Goal: Task Accomplishment & Management: Manage account settings

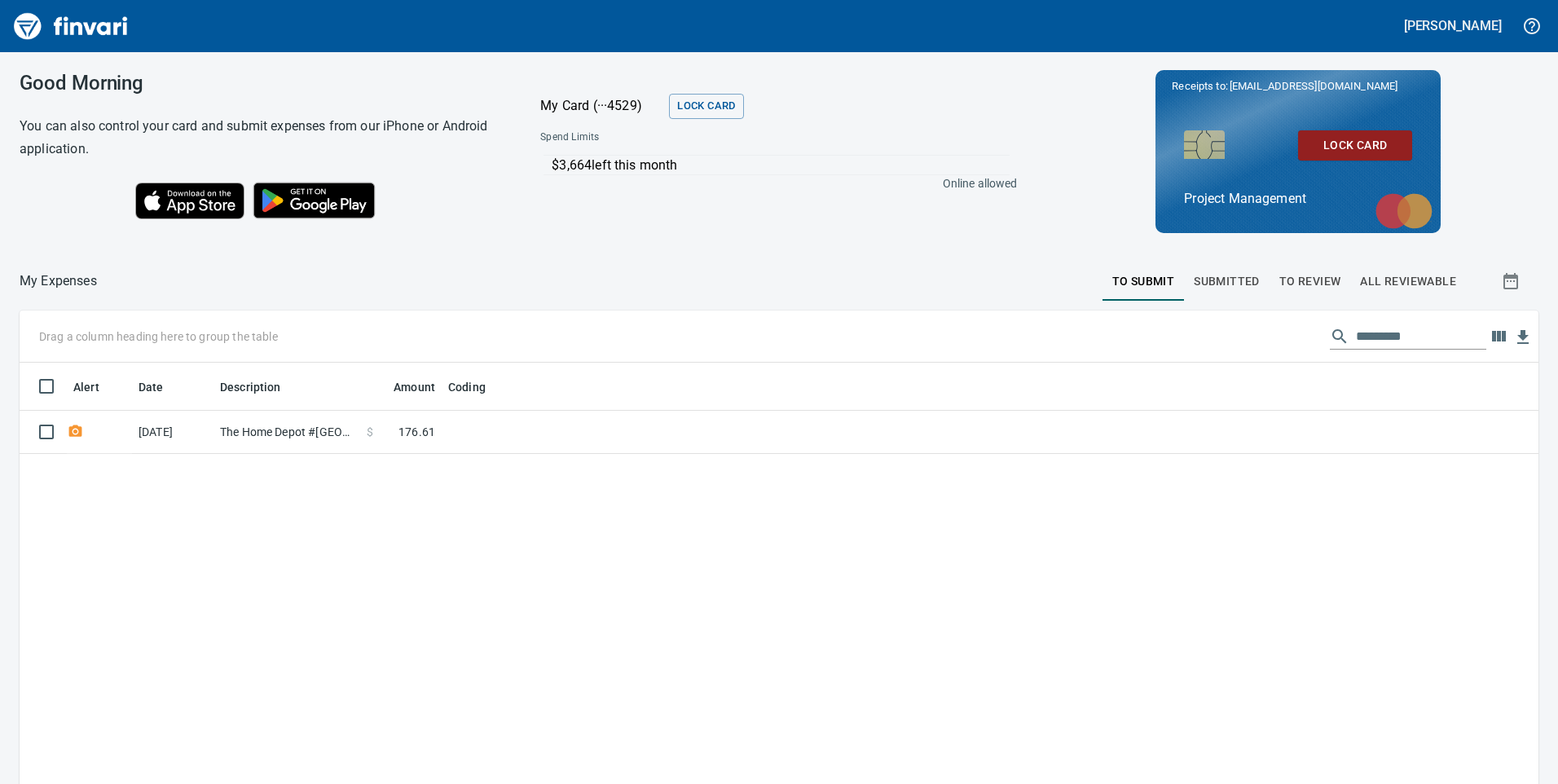
scroll to position [592, 1495]
click at [1301, 278] on span "To Review" at bounding box center [1310, 282] width 62 height 20
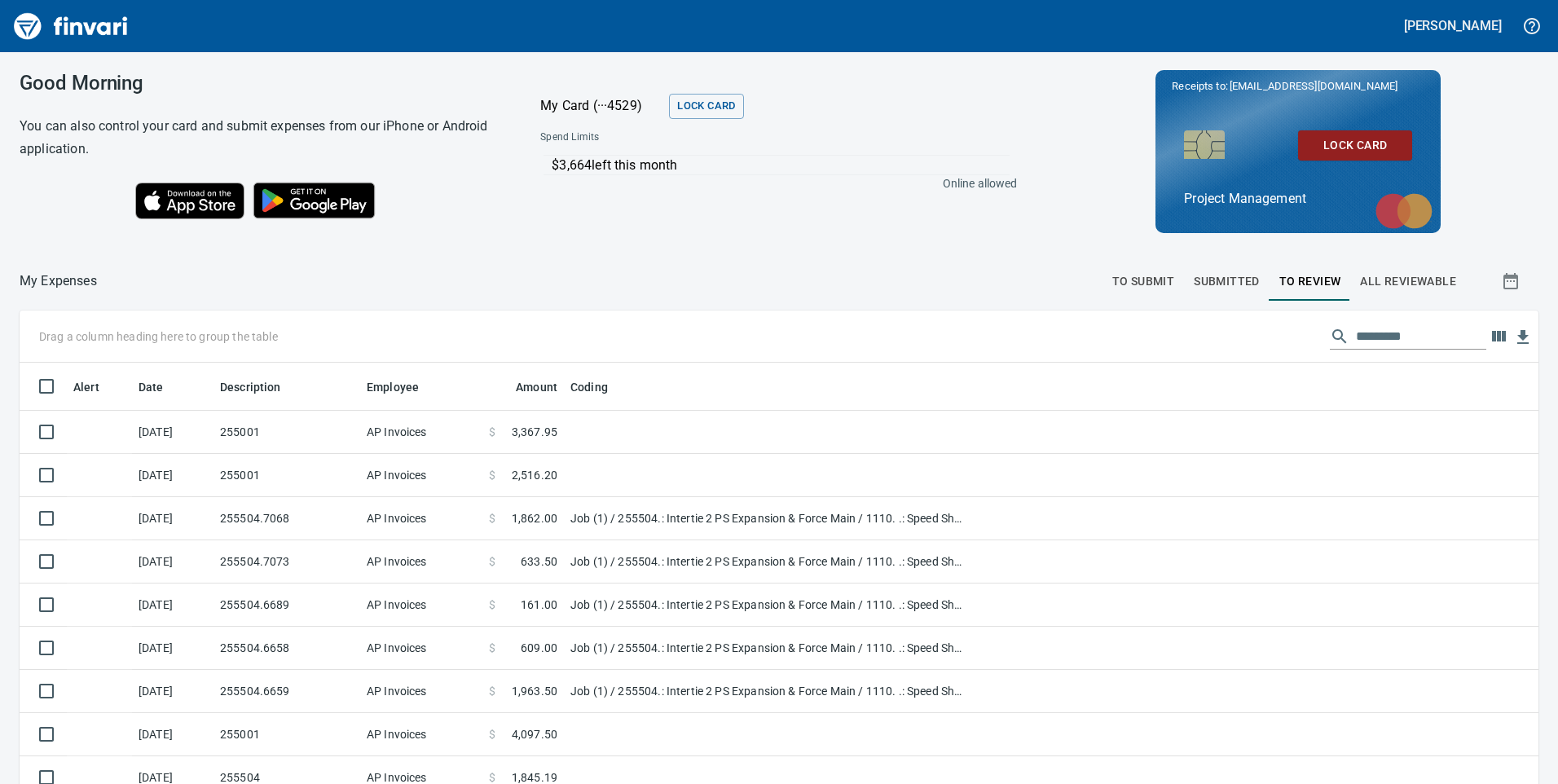
scroll to position [592, 1482]
click at [1374, 329] on input "text" at bounding box center [1422, 336] width 130 height 26
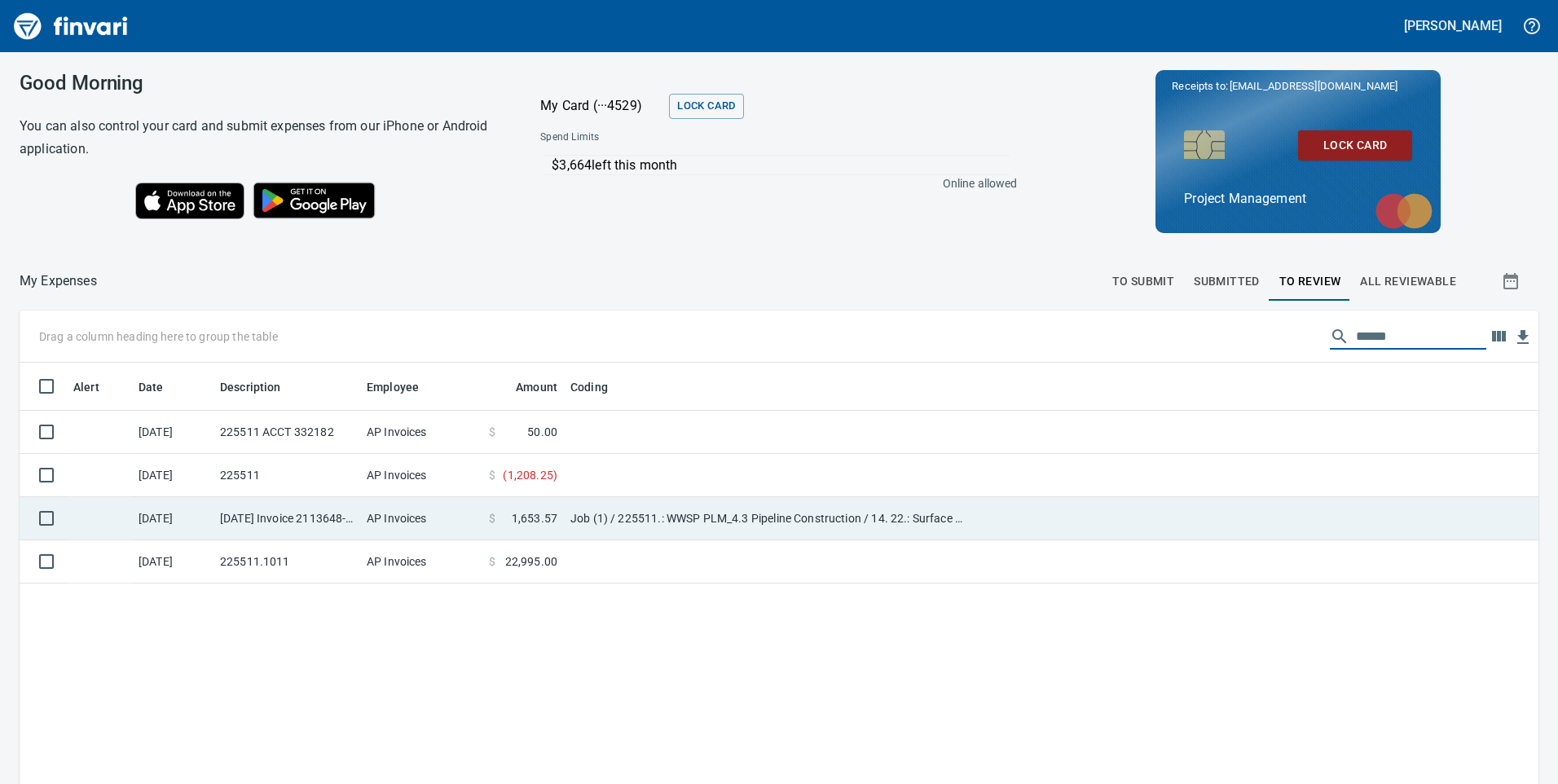
type input "******"
click at [725, 529] on td "Job (1) / 225511.: WWSP PLM_4.3 Pipeline Construction / 14. 22.: Surface Restor…" at bounding box center [767, 519] width 407 height 43
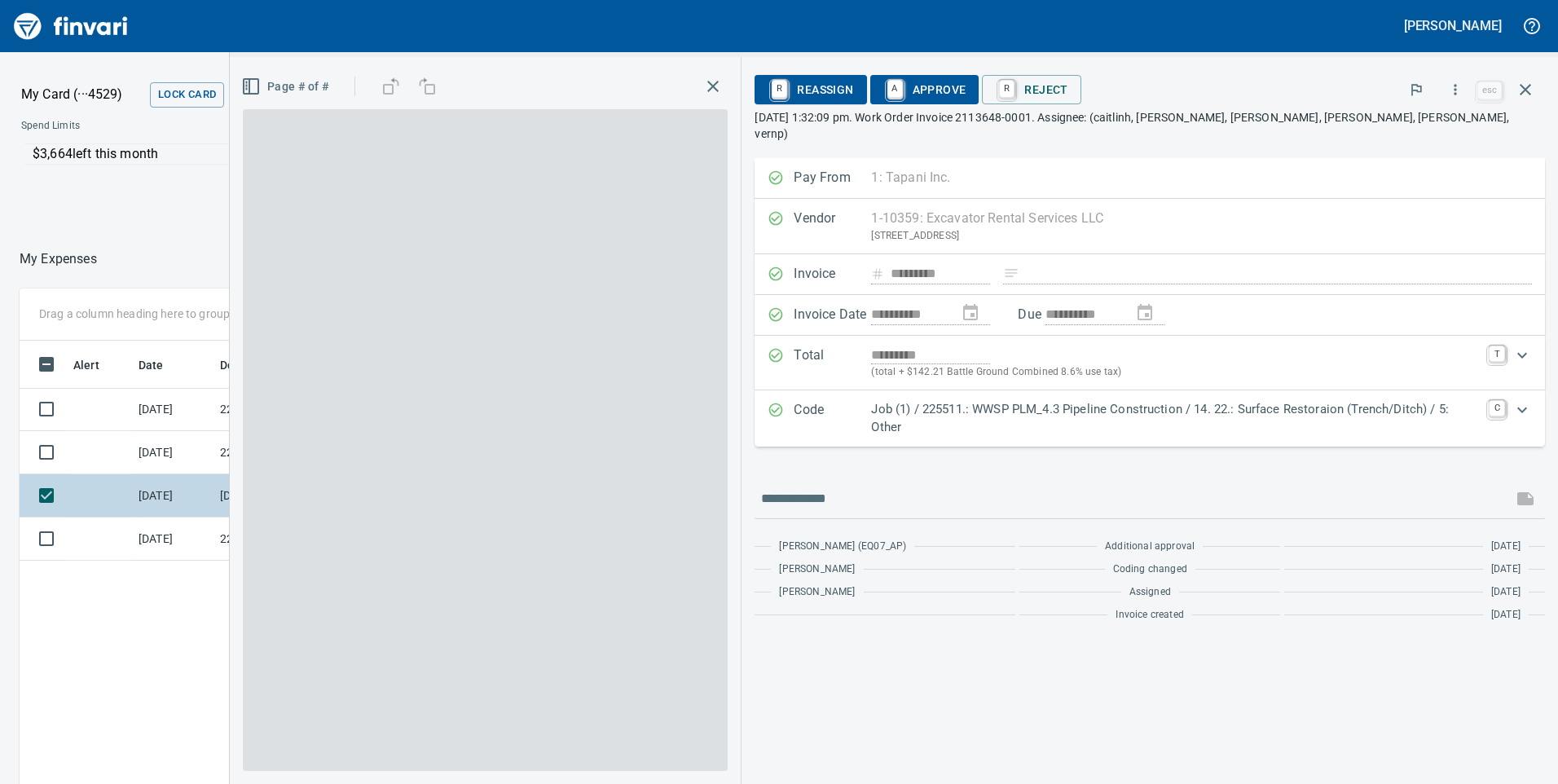
scroll to position [592, 1087]
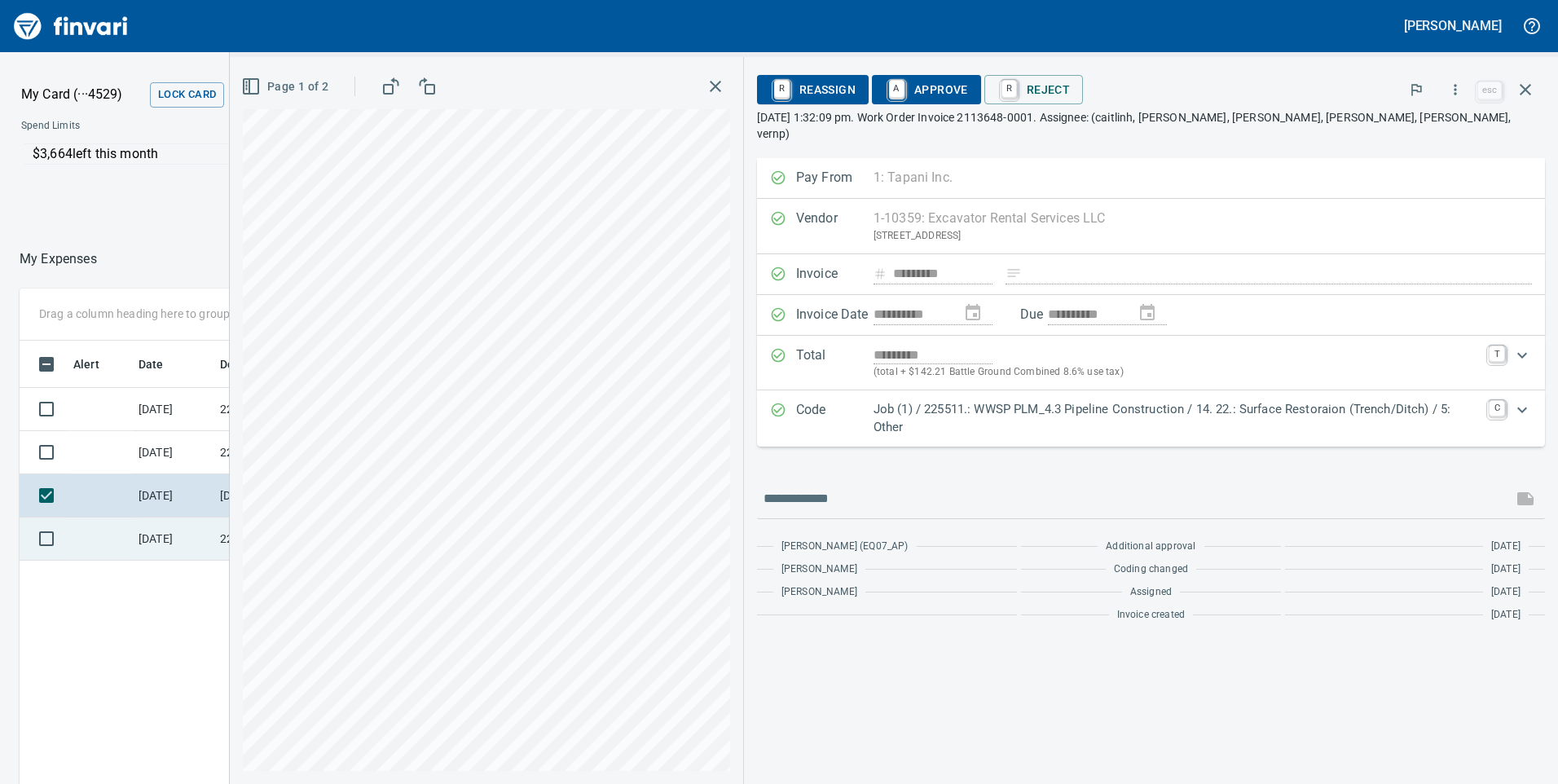
click at [132, 546] on td "[DATE]" at bounding box center [172, 539] width 81 height 43
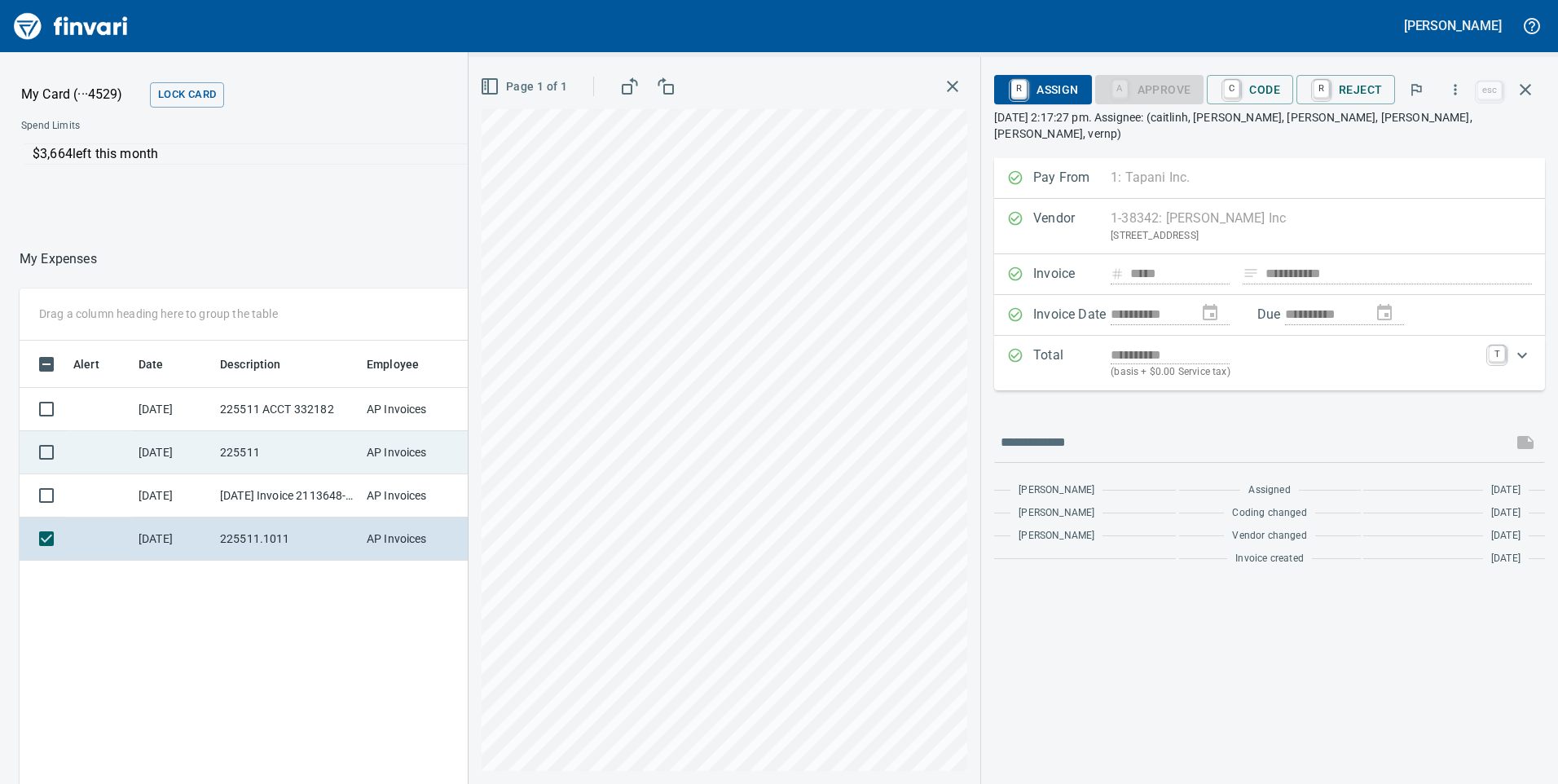
click at [168, 438] on td "[DATE]" at bounding box center [172, 453] width 81 height 43
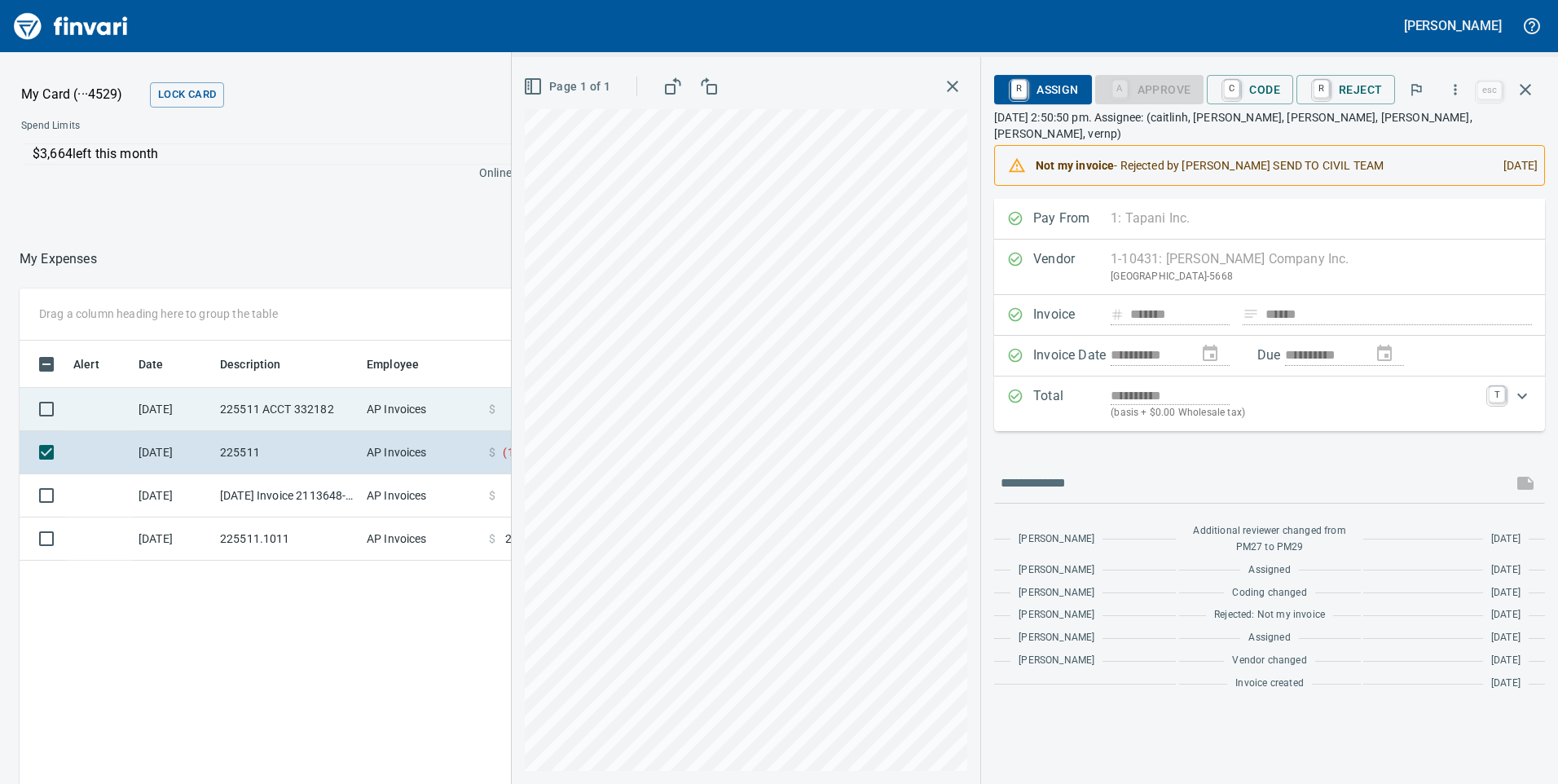
click at [163, 412] on td "[DATE]" at bounding box center [172, 409] width 81 height 43
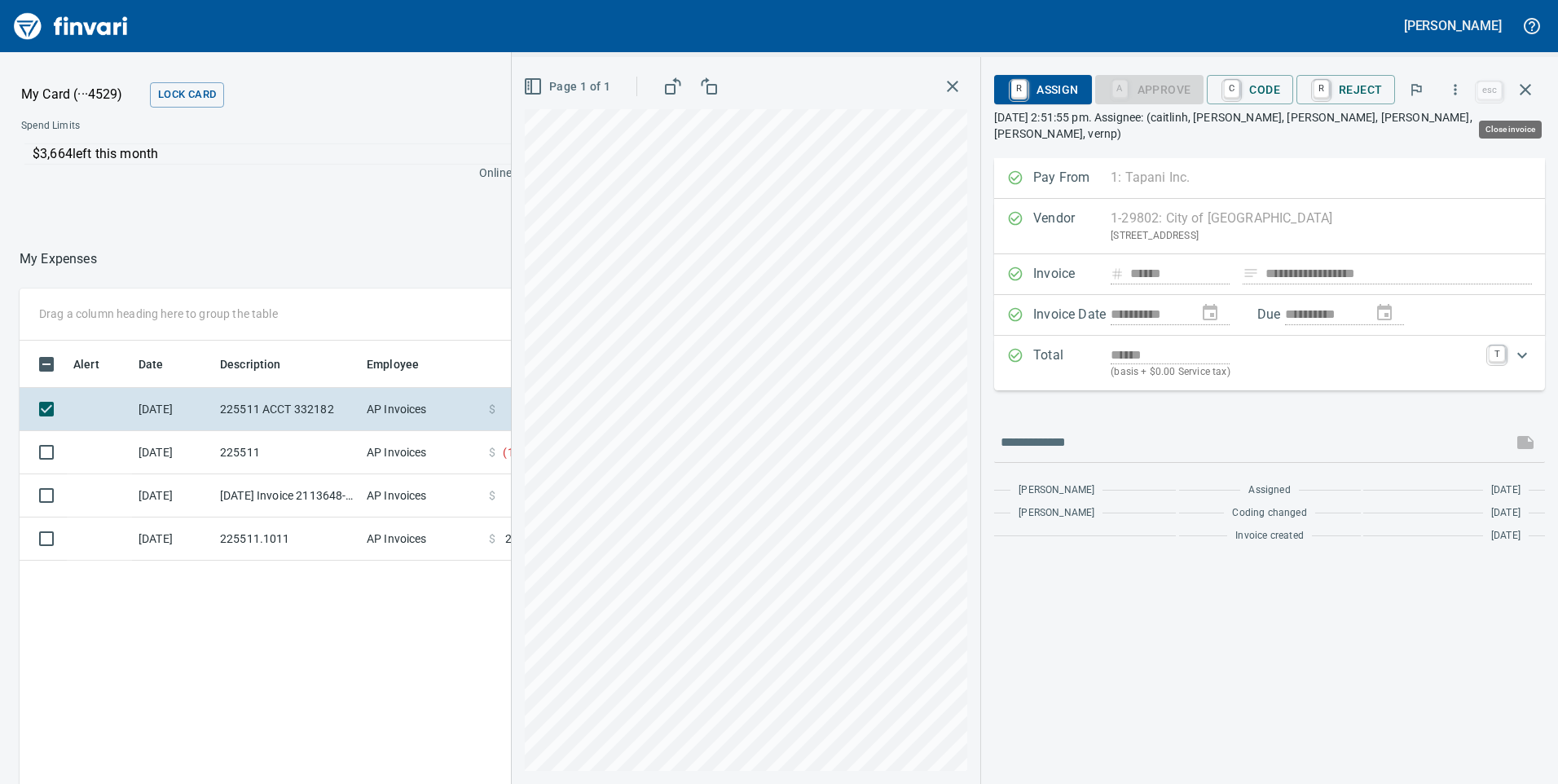
scroll to position [592, 1087]
click at [1528, 85] on icon "button" at bounding box center [1526, 90] width 20 height 20
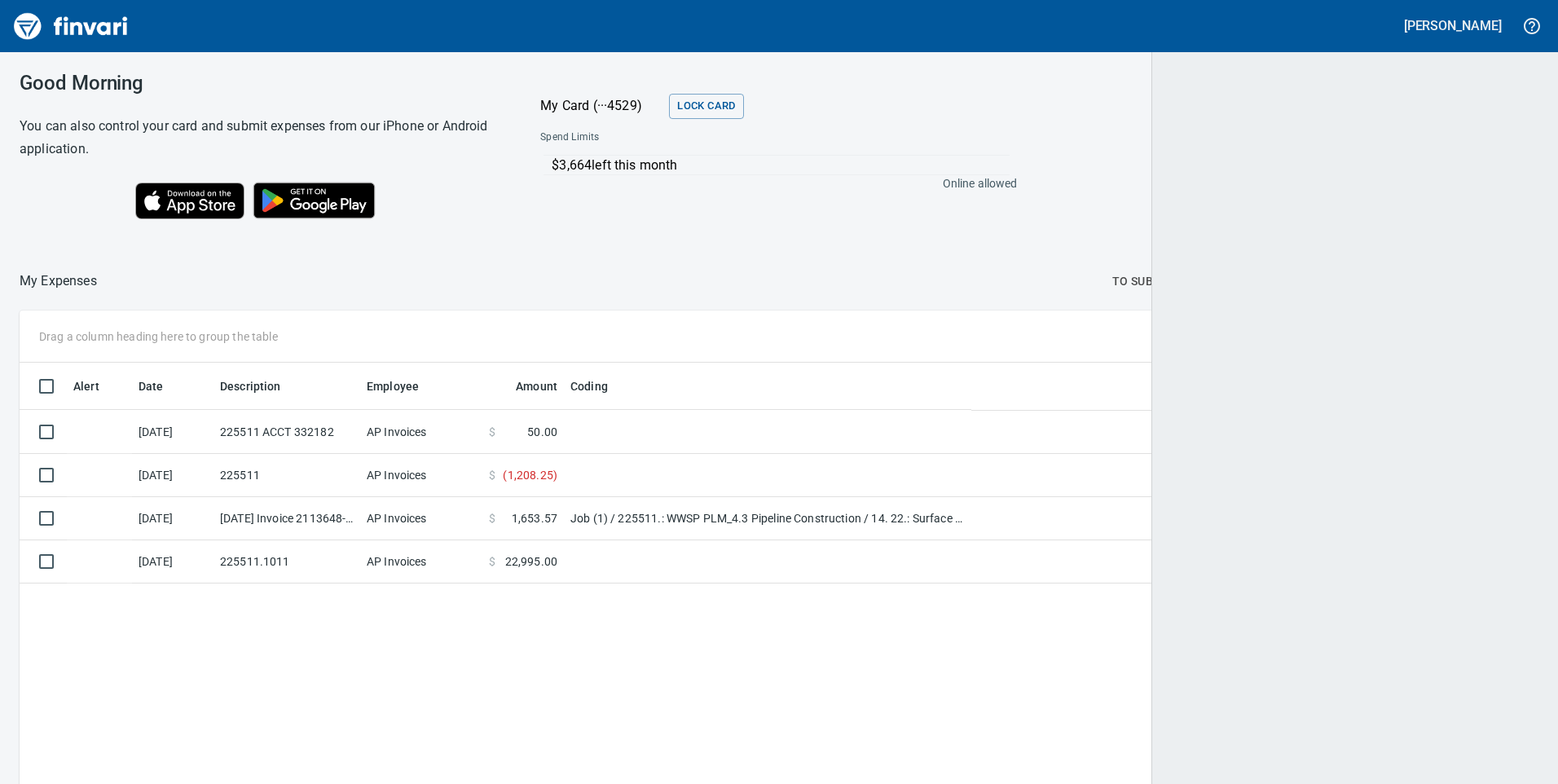
scroll to position [592, 1484]
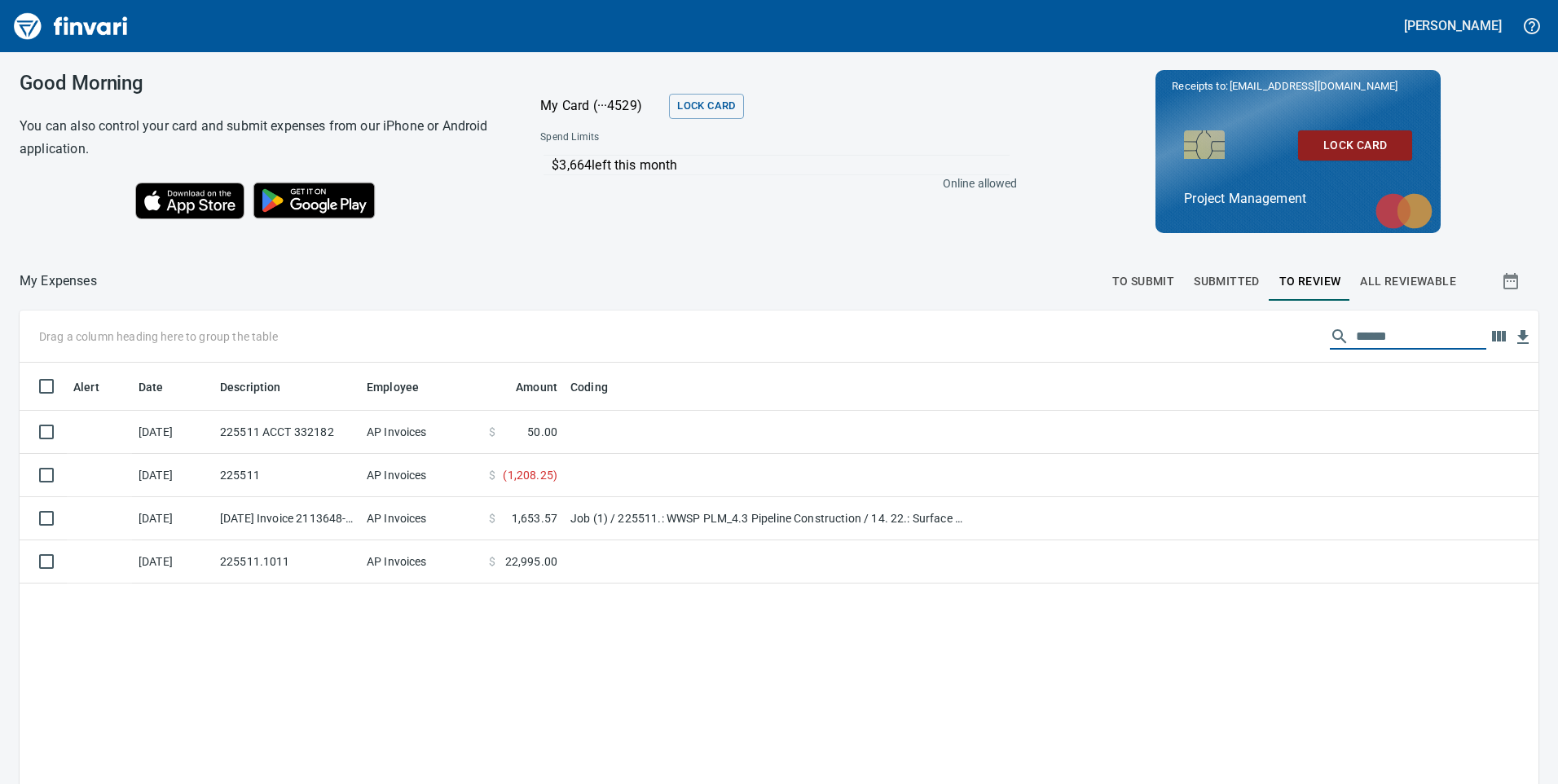
drag, startPoint x: 1403, startPoint y: 338, endPoint x: 1291, endPoint y: 339, distance: 112.0
click at [1291, 339] on div "Drag a column heading here to group the table ******" at bounding box center [779, 336] width 1519 height 53
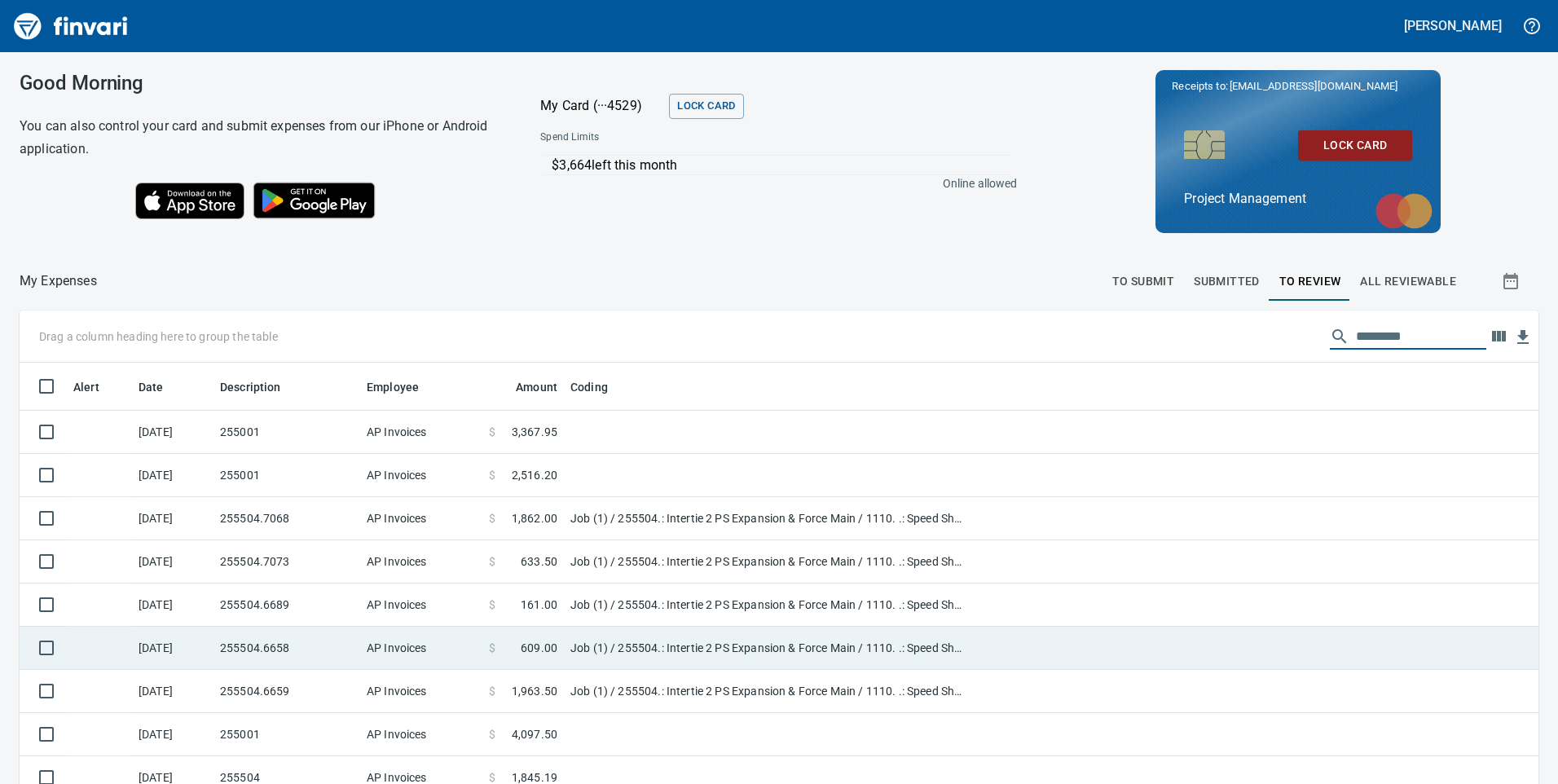
scroll to position [244, 0]
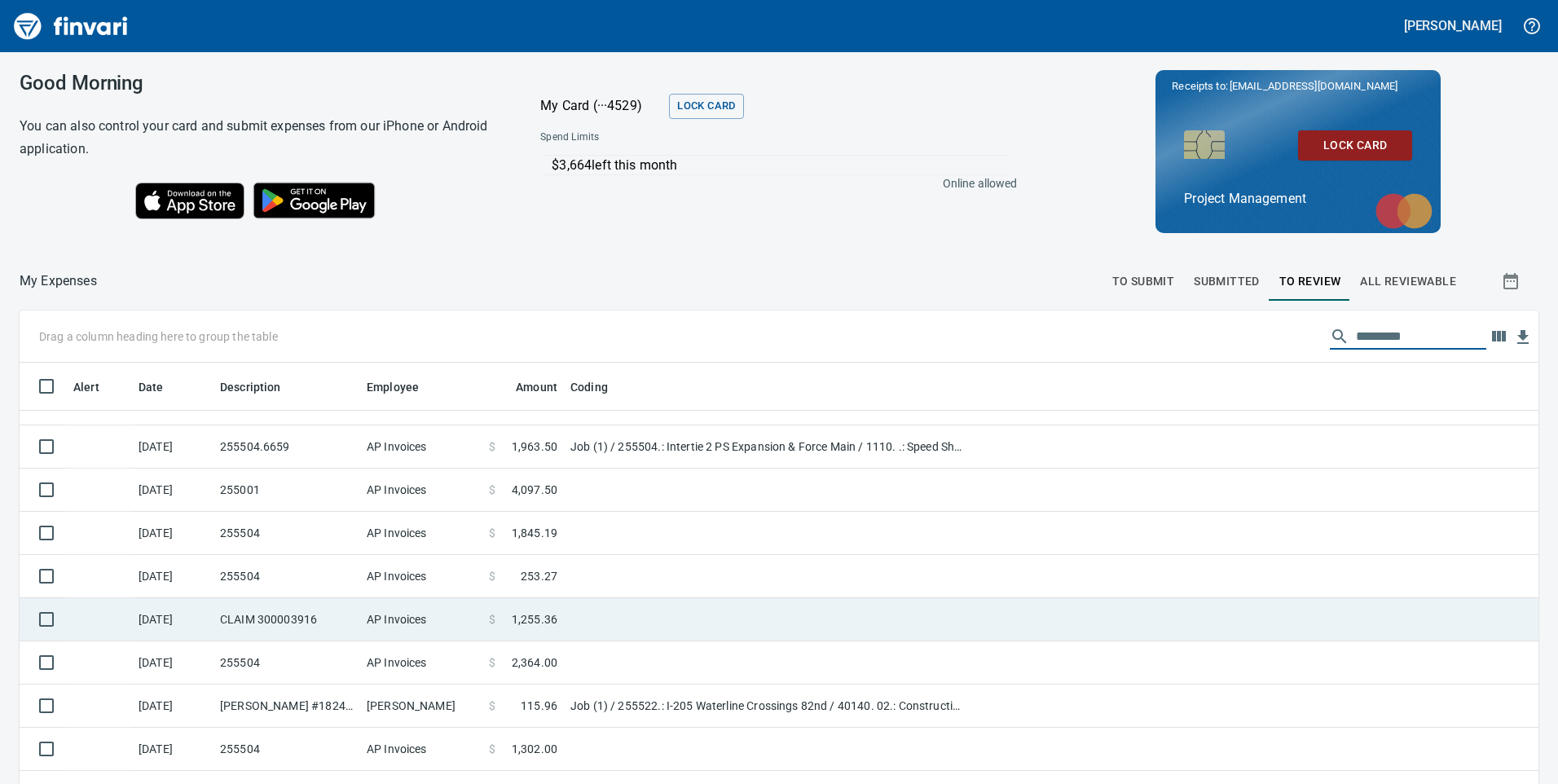
click at [747, 626] on td at bounding box center [767, 619] width 407 height 43
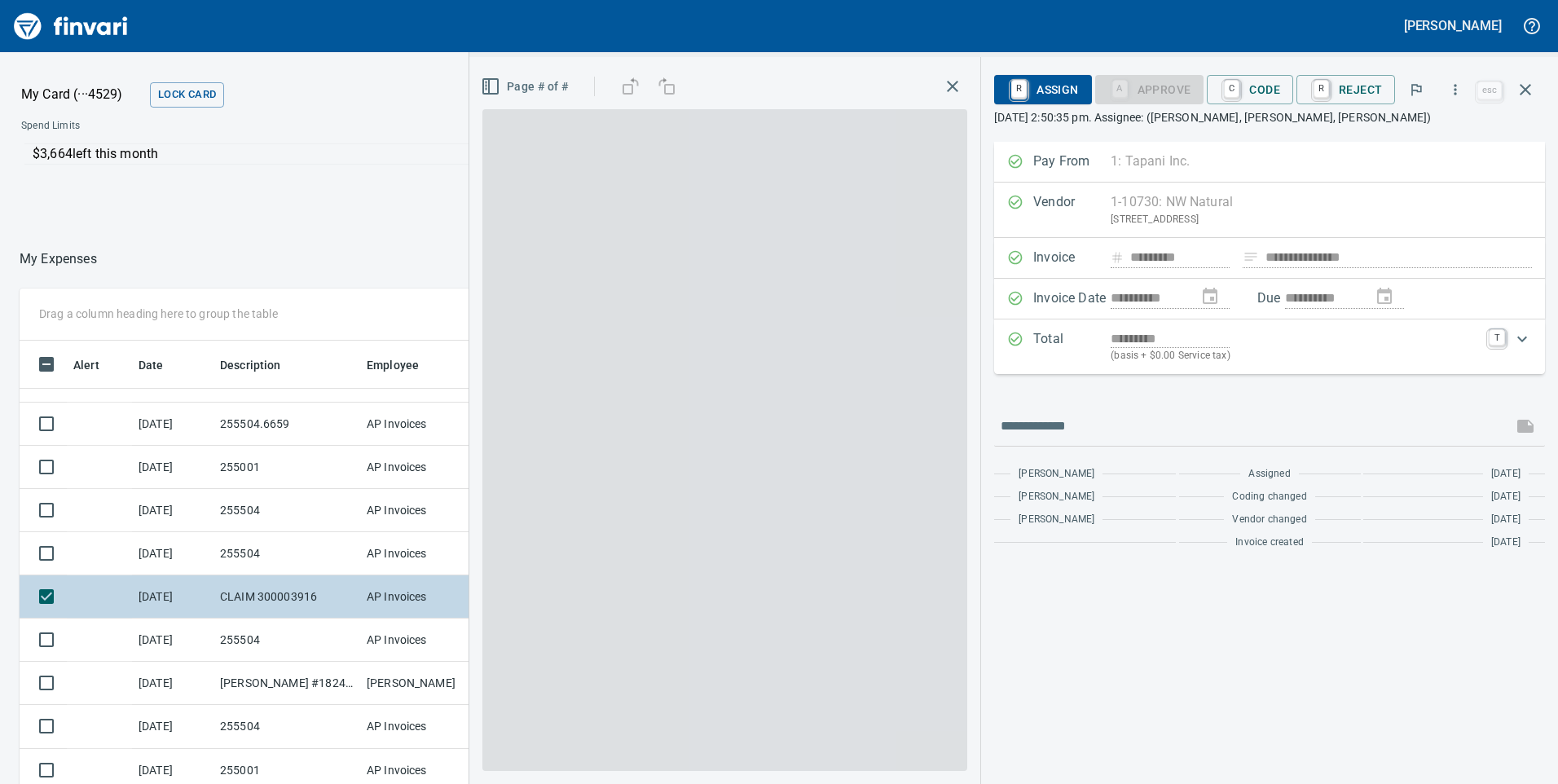
scroll to position [592, 1075]
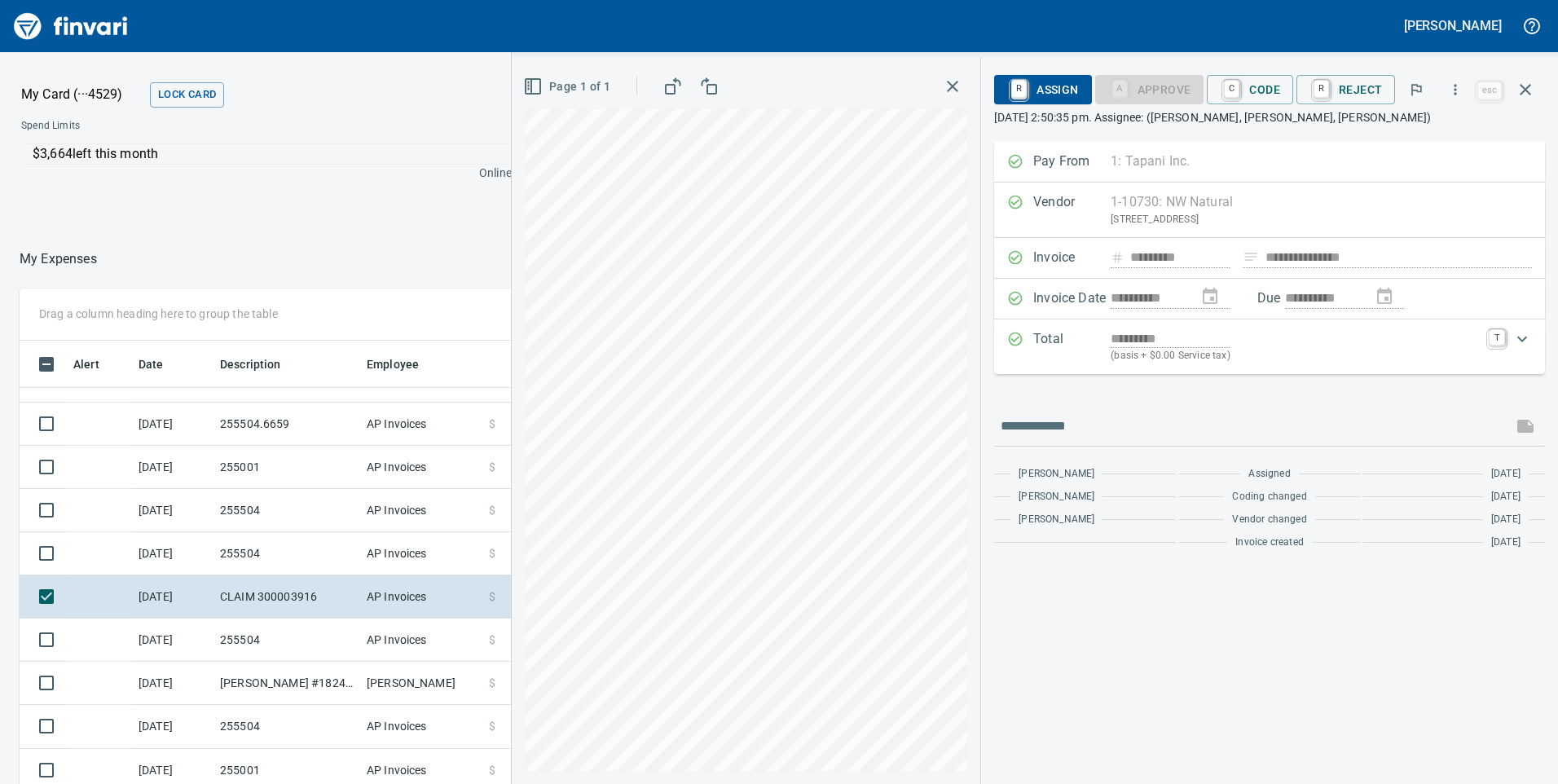
click at [957, 84] on icon "button" at bounding box center [953, 86] width 12 height 12
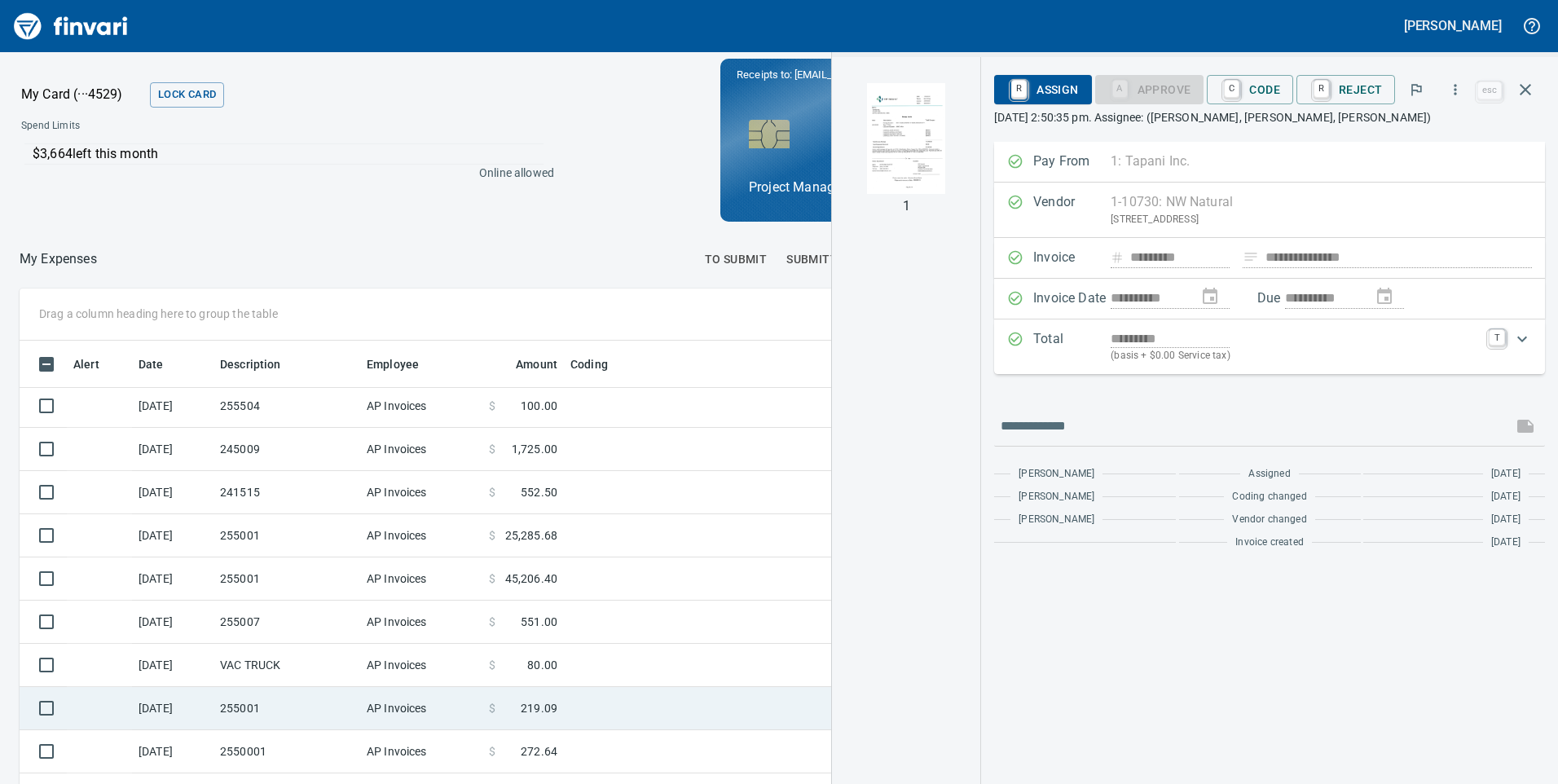
scroll to position [896, 0]
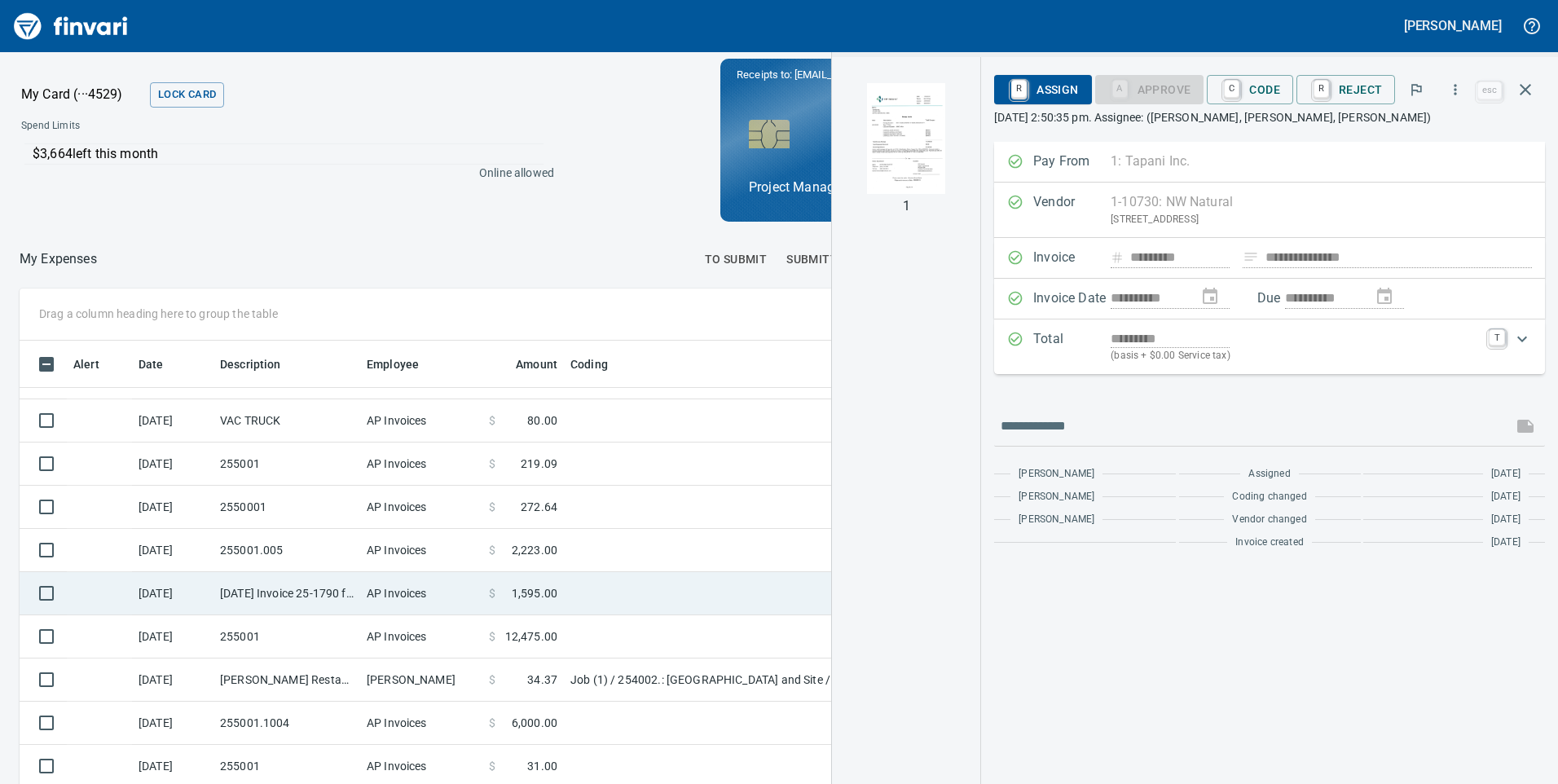
click at [447, 605] on td "AP Invoices" at bounding box center [421, 593] width 122 height 43
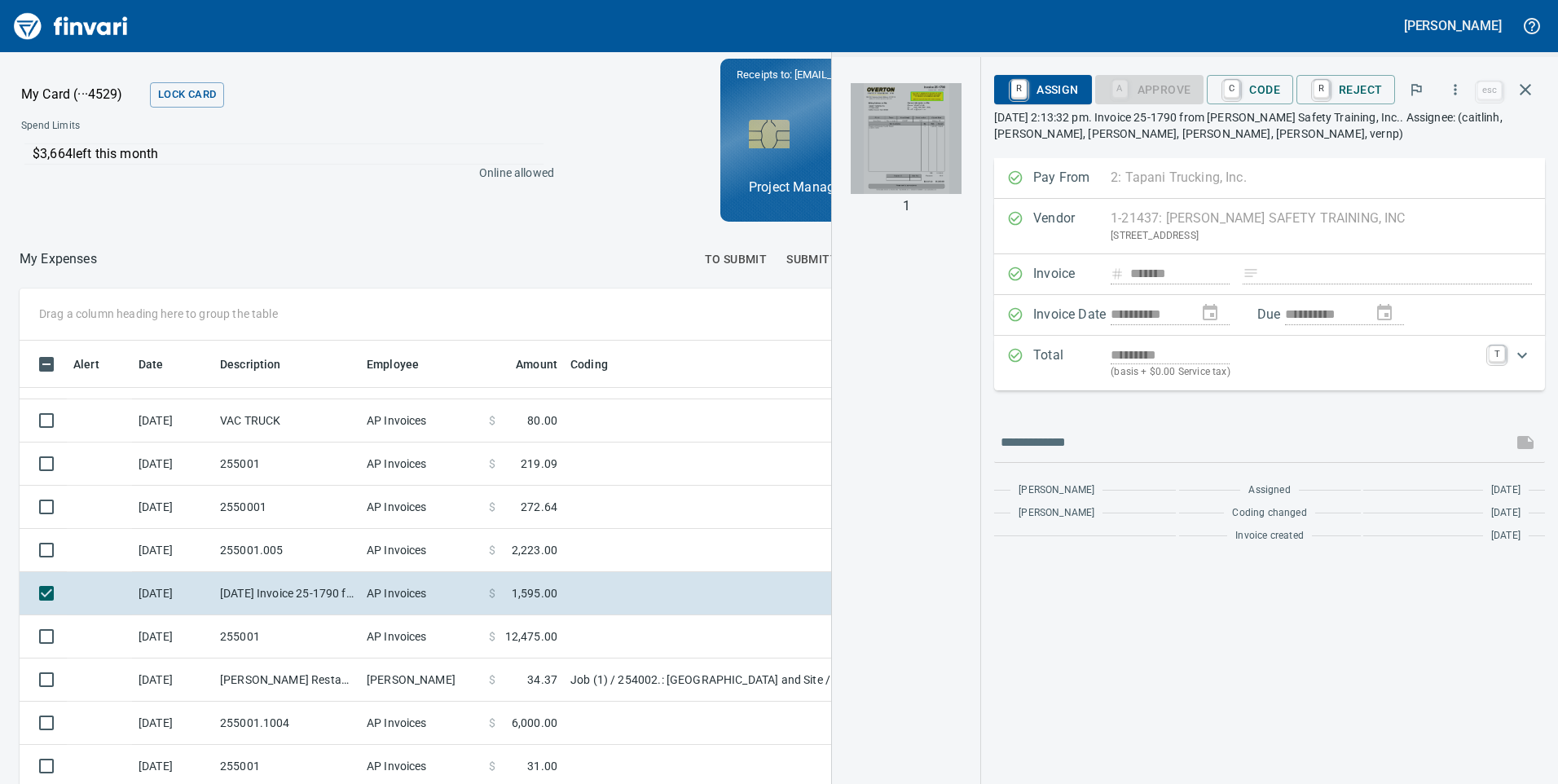
click at [873, 148] on img "button" at bounding box center [906, 138] width 111 height 110
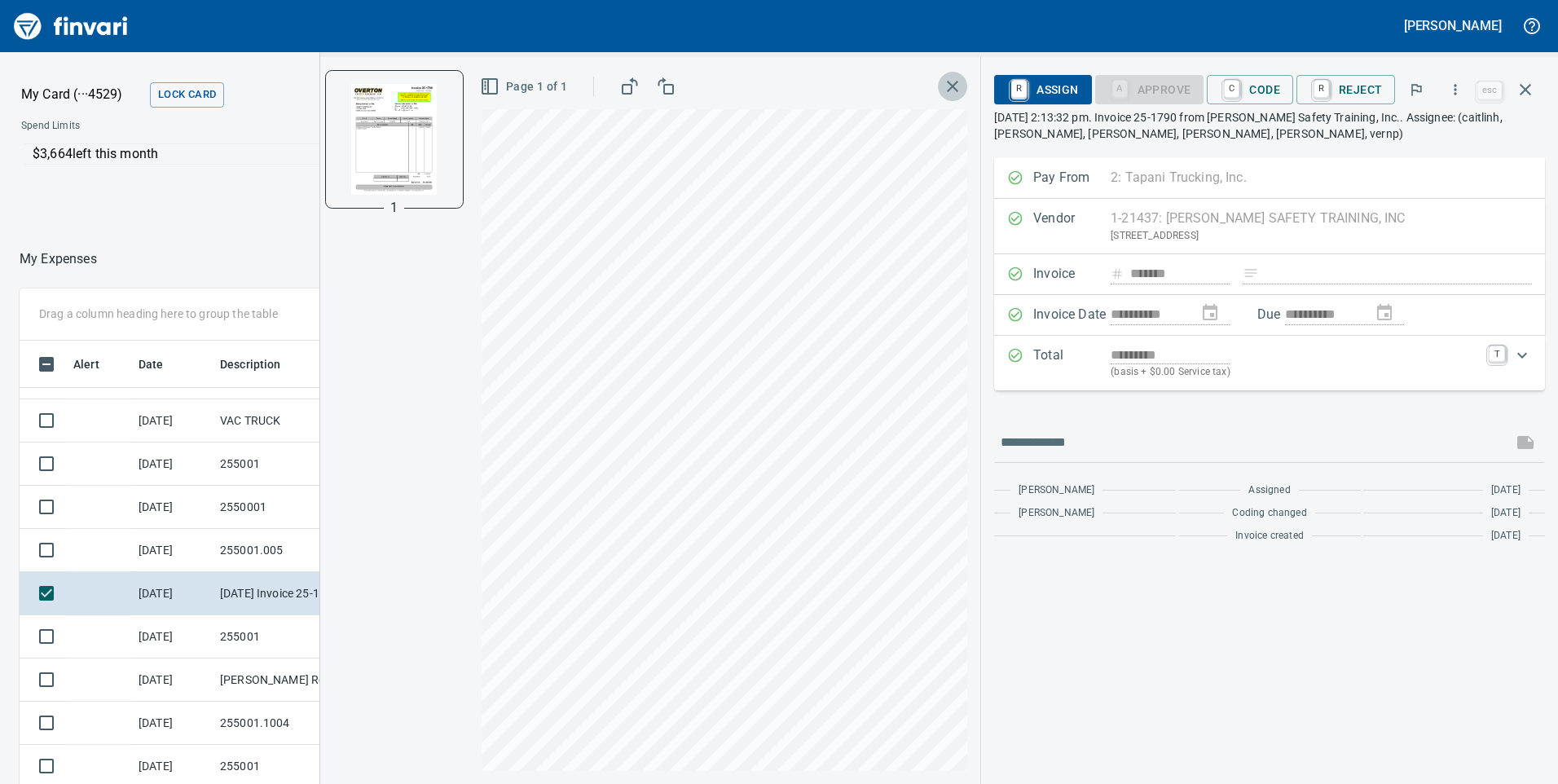
click at [959, 87] on icon "button" at bounding box center [953, 86] width 20 height 20
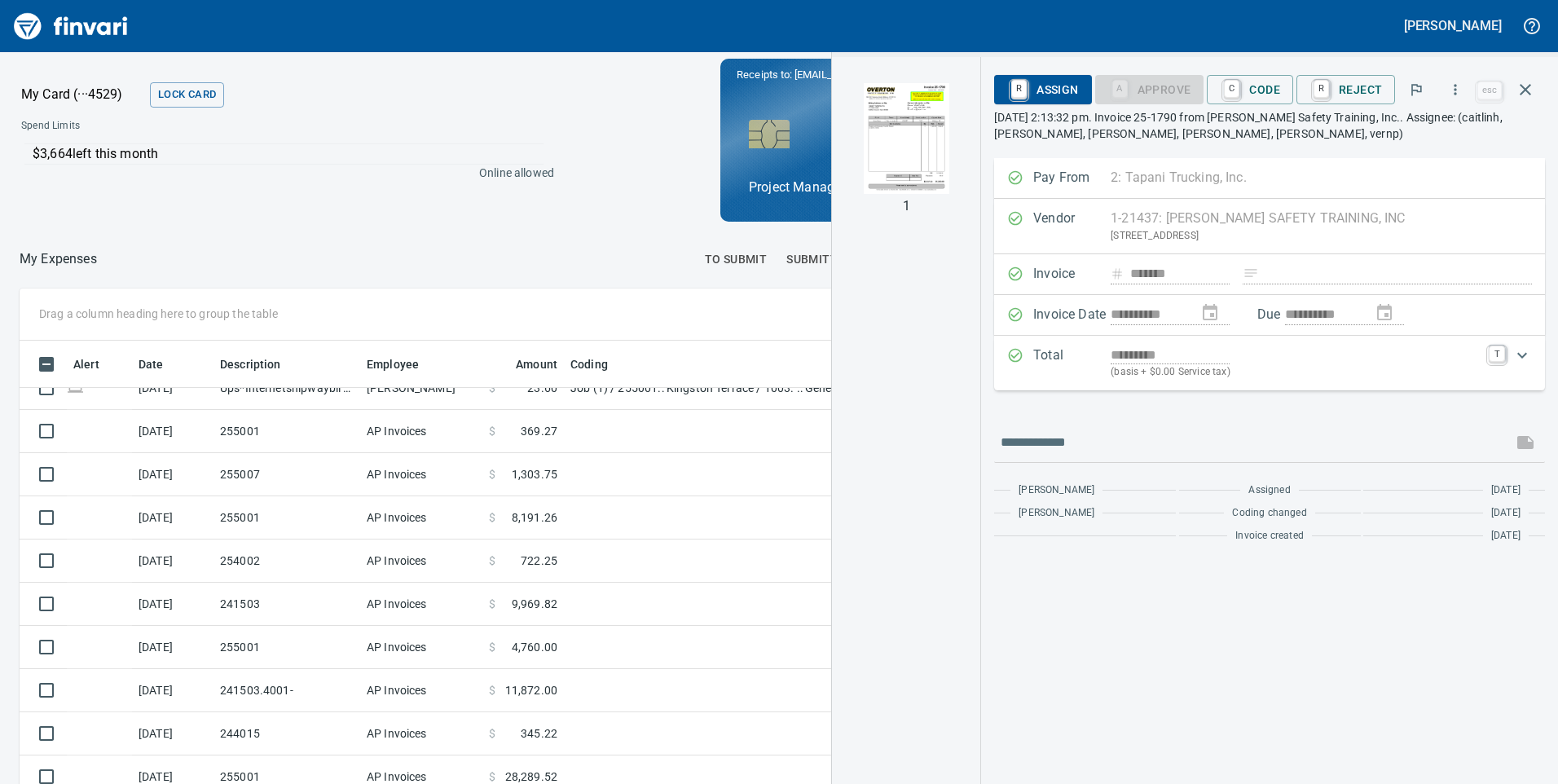
scroll to position [1874, 0]
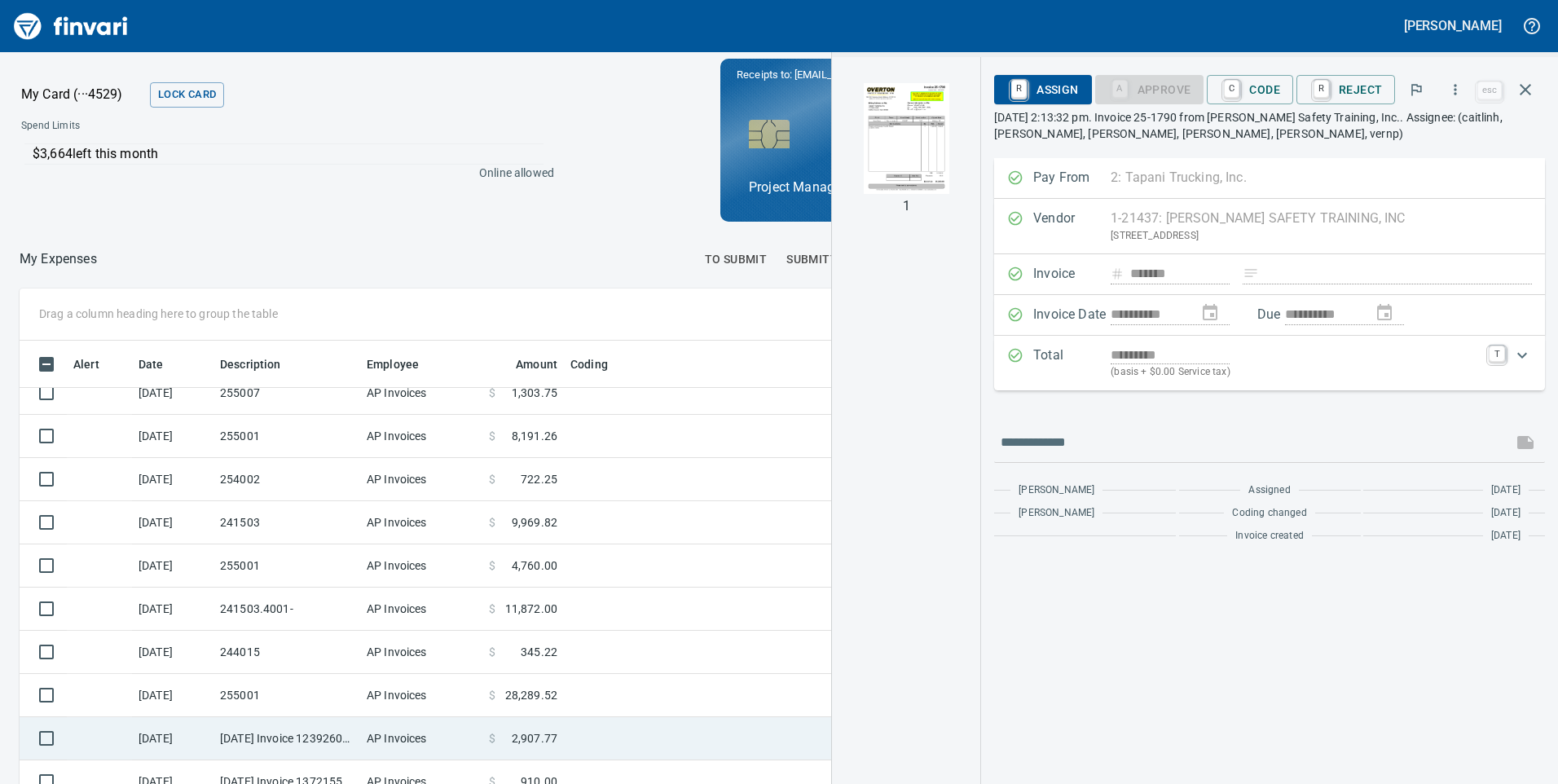
click at [610, 739] on td at bounding box center [767, 739] width 407 height 43
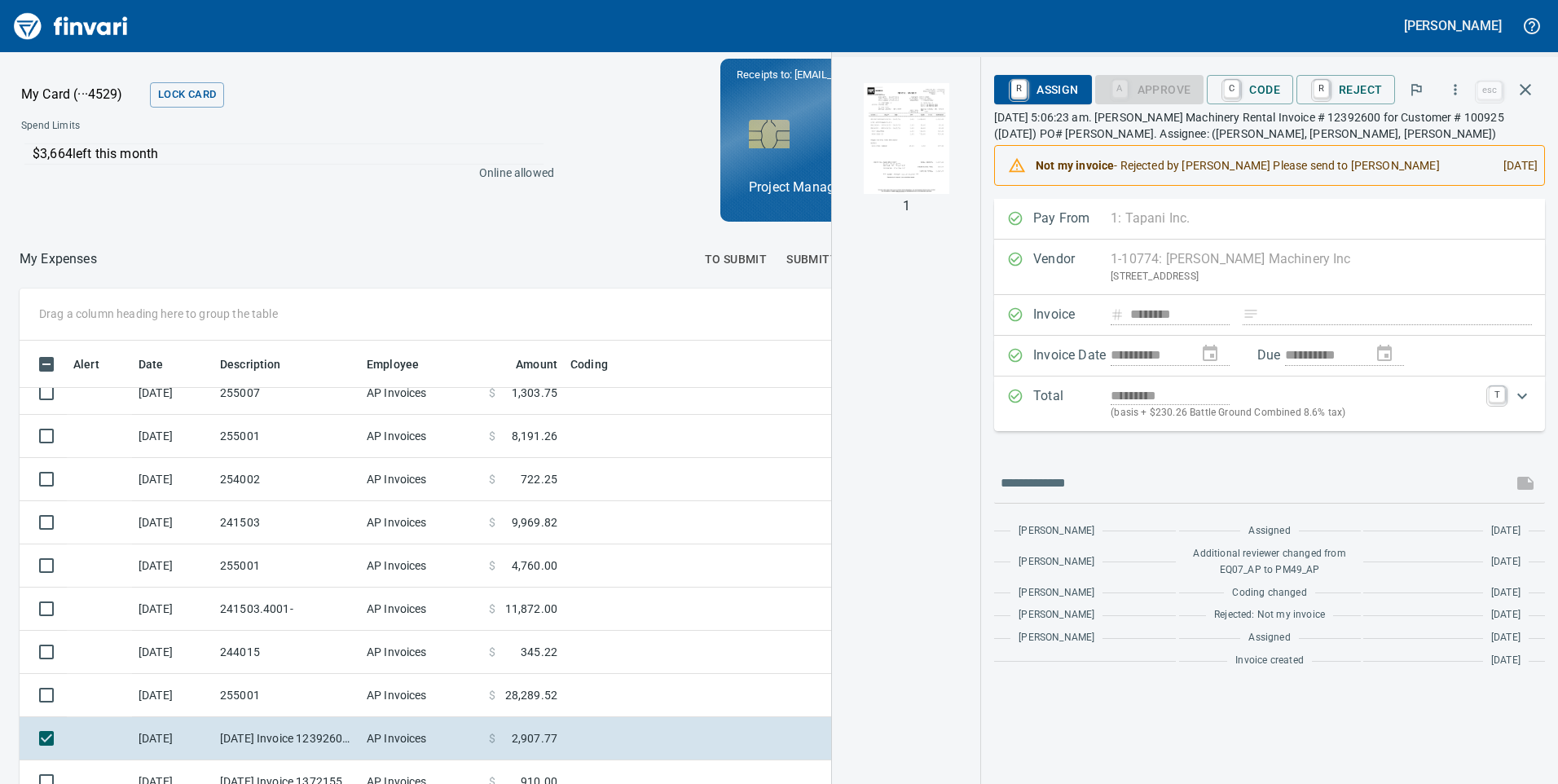
click at [884, 141] on img "button" at bounding box center [906, 138] width 111 height 110
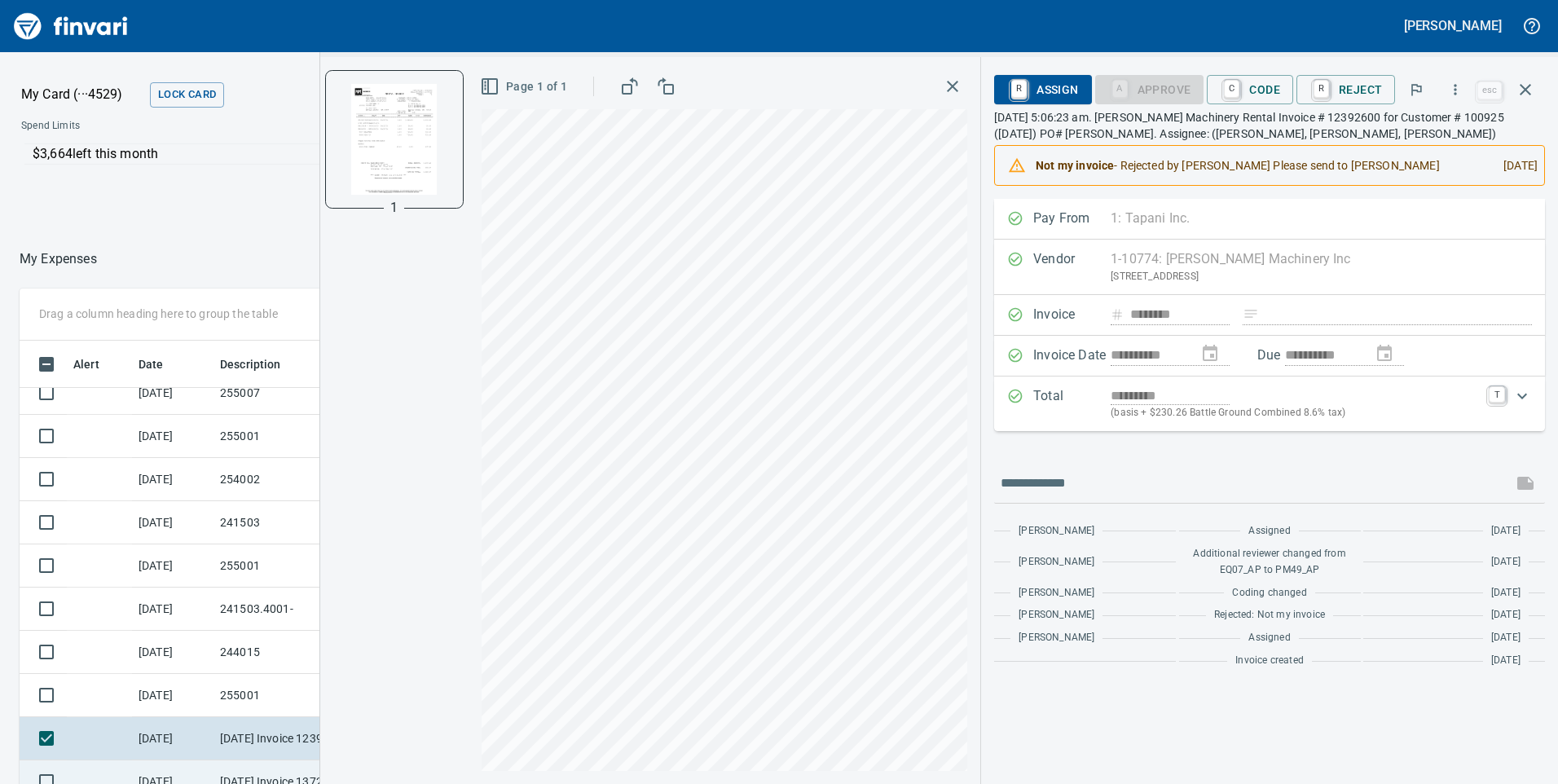
click at [252, 766] on td "[DATE] Invoice 13721555-001 from Sunstate Equipment Co (1-30297)" at bounding box center [287, 781] width 147 height 43
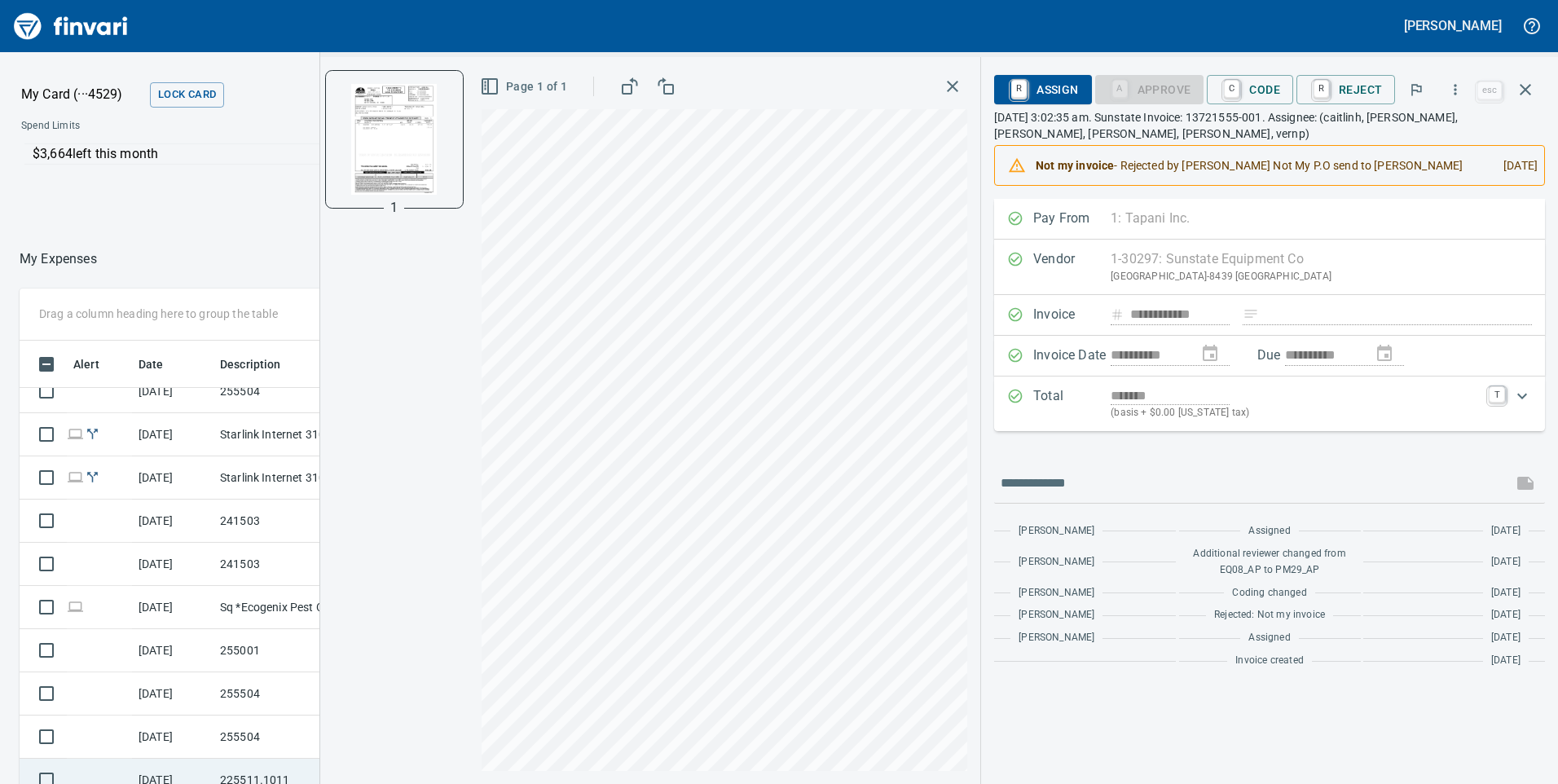
scroll to position [4155, 0]
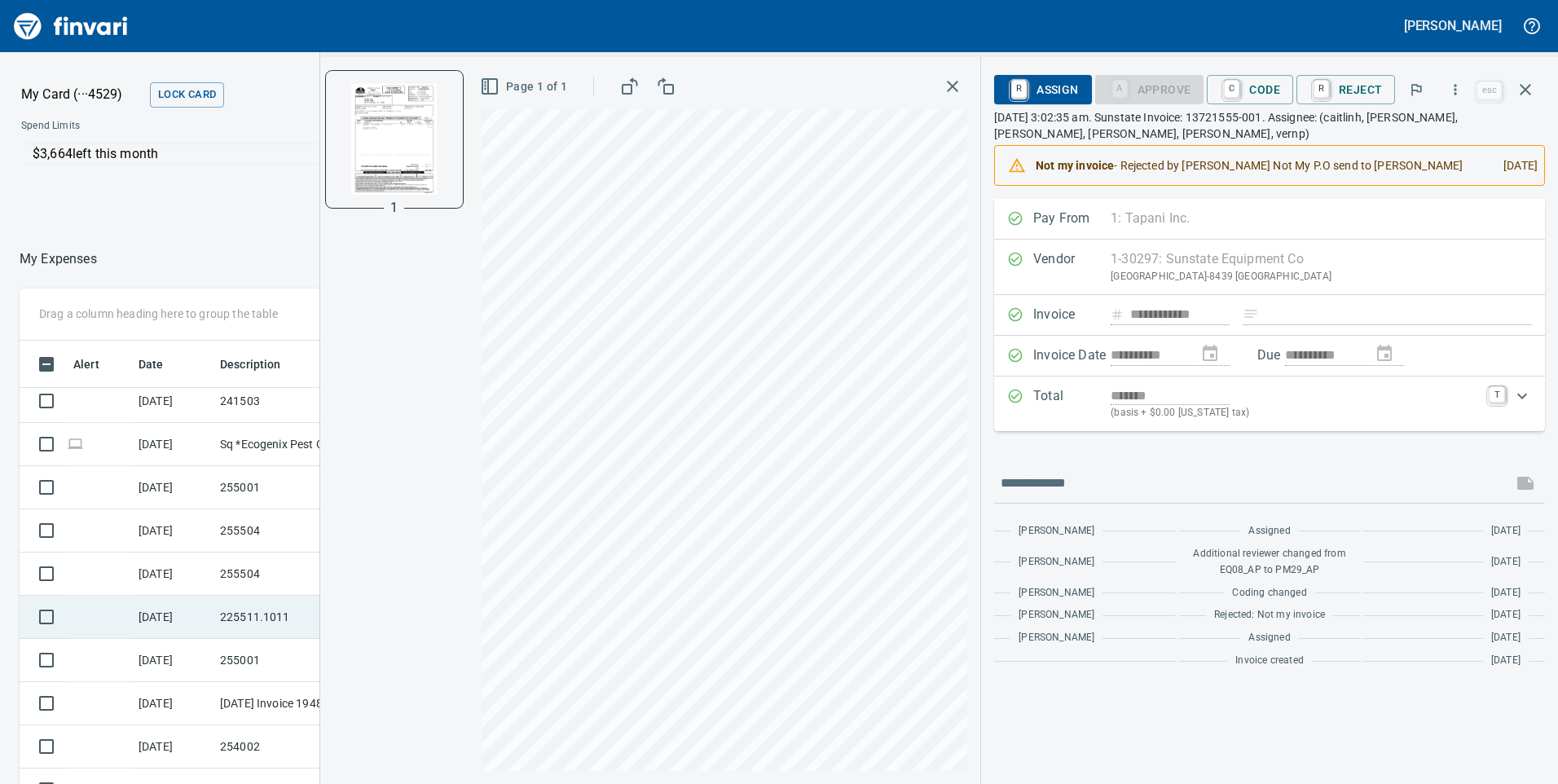
click at [288, 625] on td "225511.1011" at bounding box center [287, 617] width 147 height 43
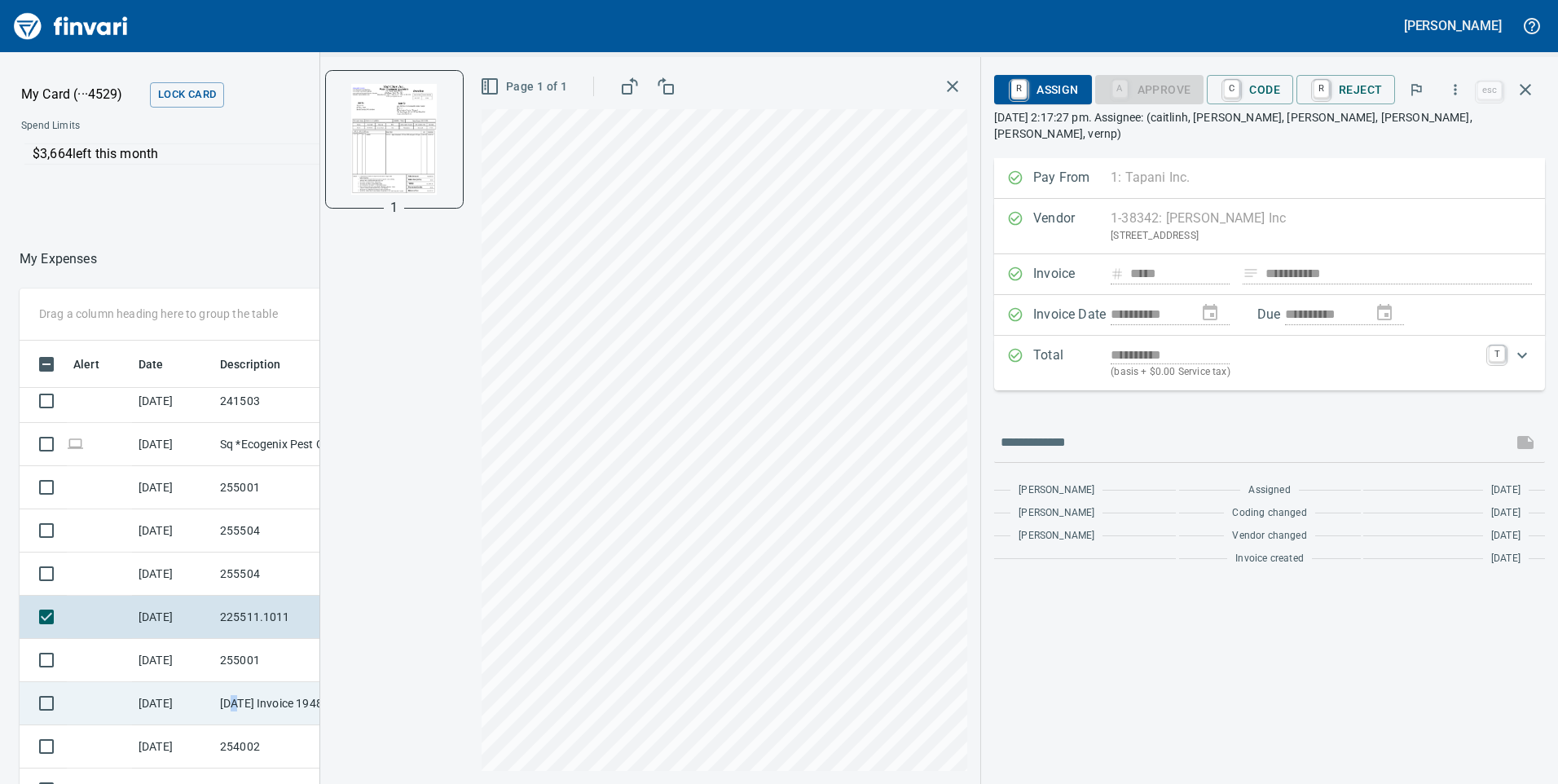
click at [234, 701] on td "[DATE] Invoice 19485 from A Cut Above Concrete Cutting (1-30572)" at bounding box center [287, 703] width 147 height 43
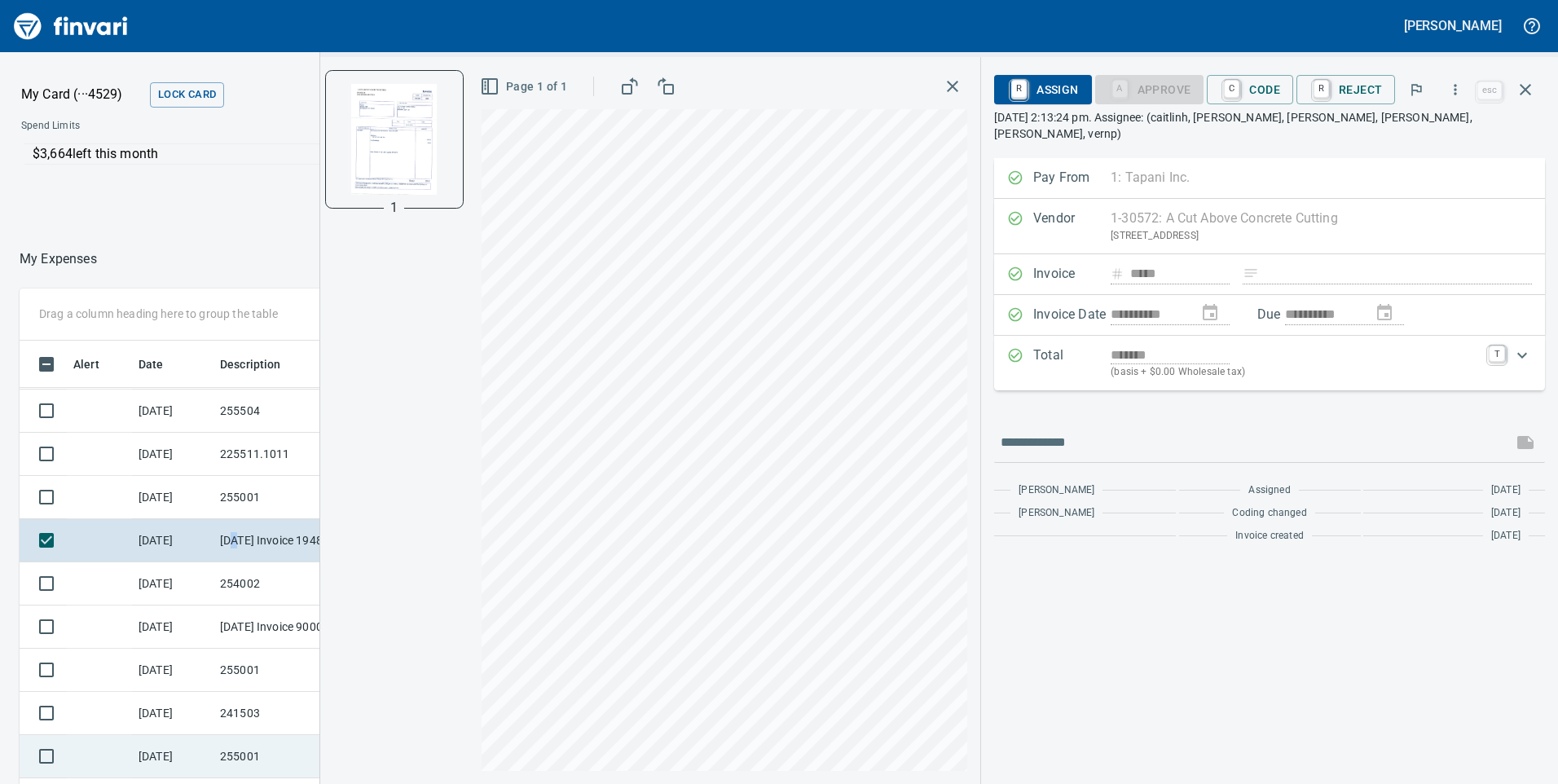
scroll to position [4480, 0]
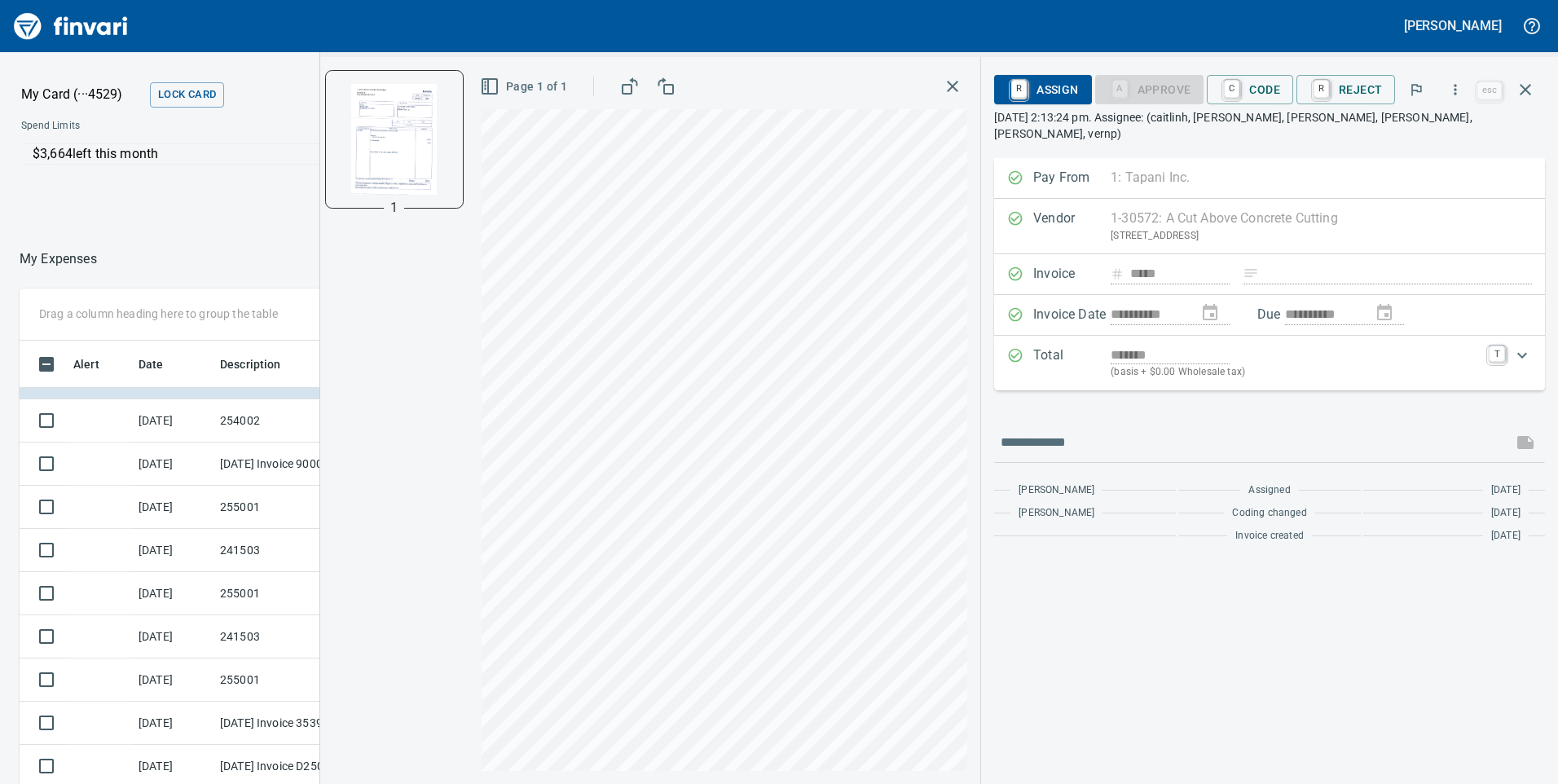
click at [956, 82] on icon "button" at bounding box center [953, 86] width 20 height 20
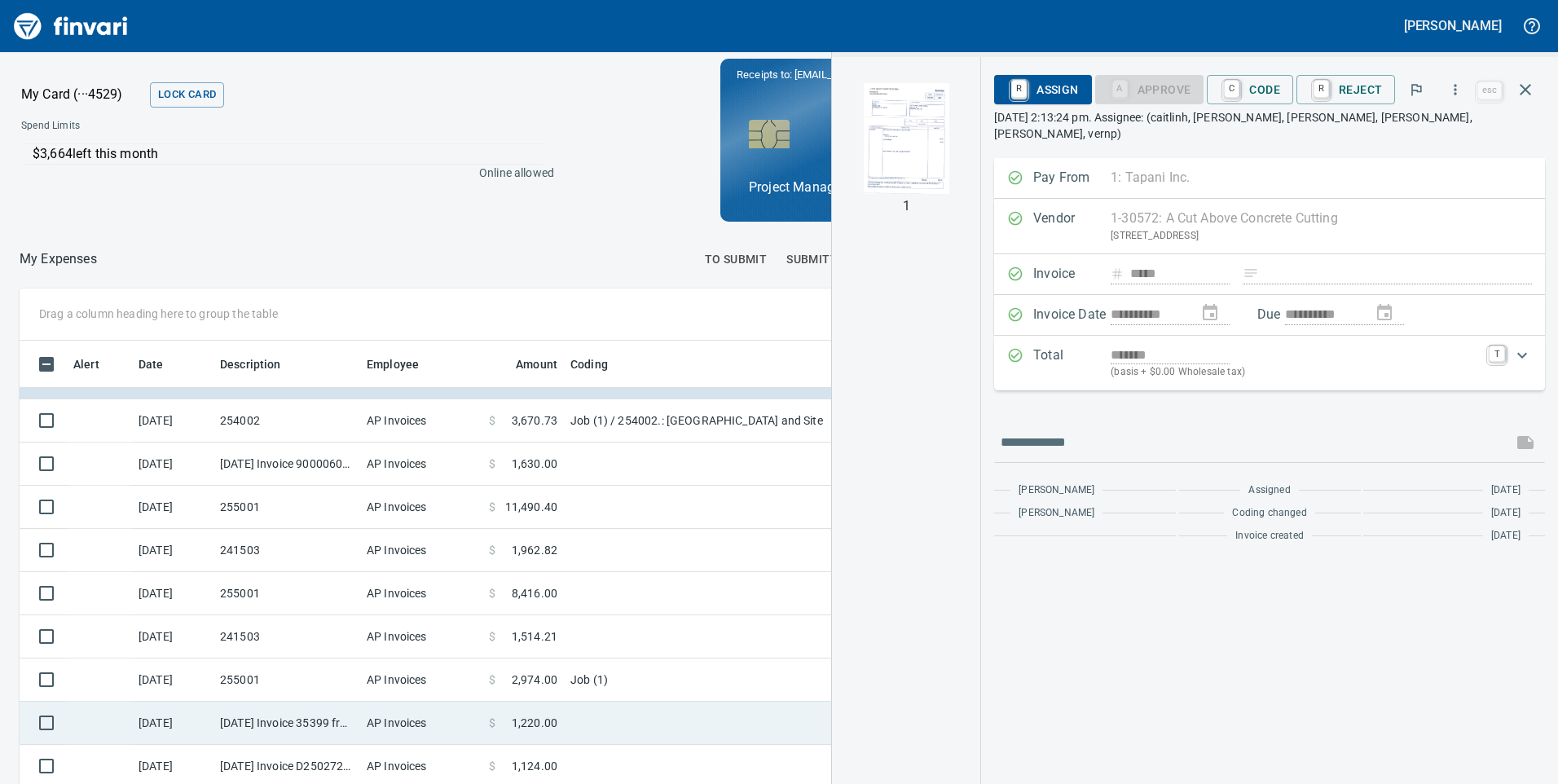
click at [730, 727] on td at bounding box center [767, 723] width 407 height 43
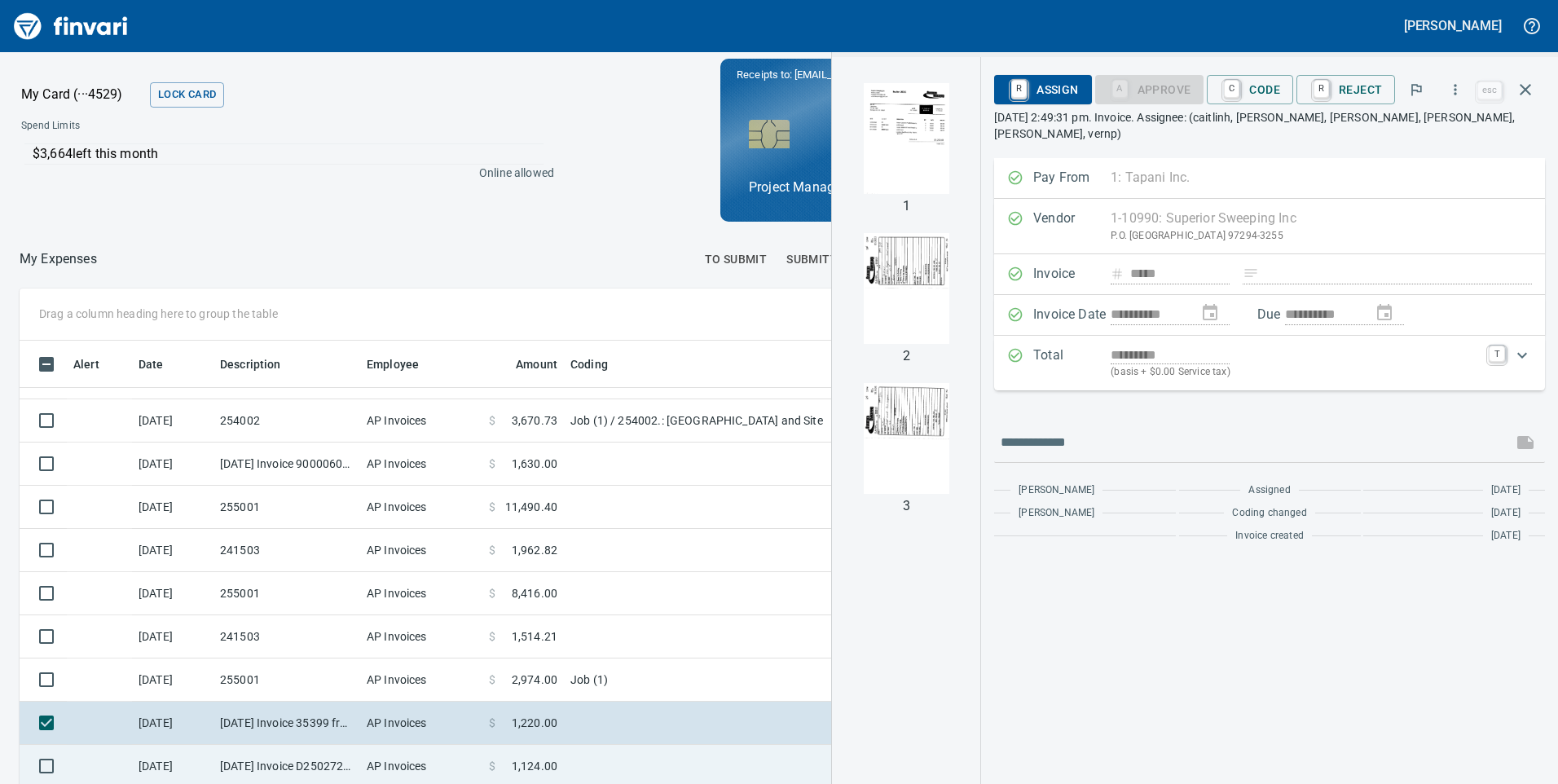
click at [605, 764] on td at bounding box center [767, 766] width 407 height 43
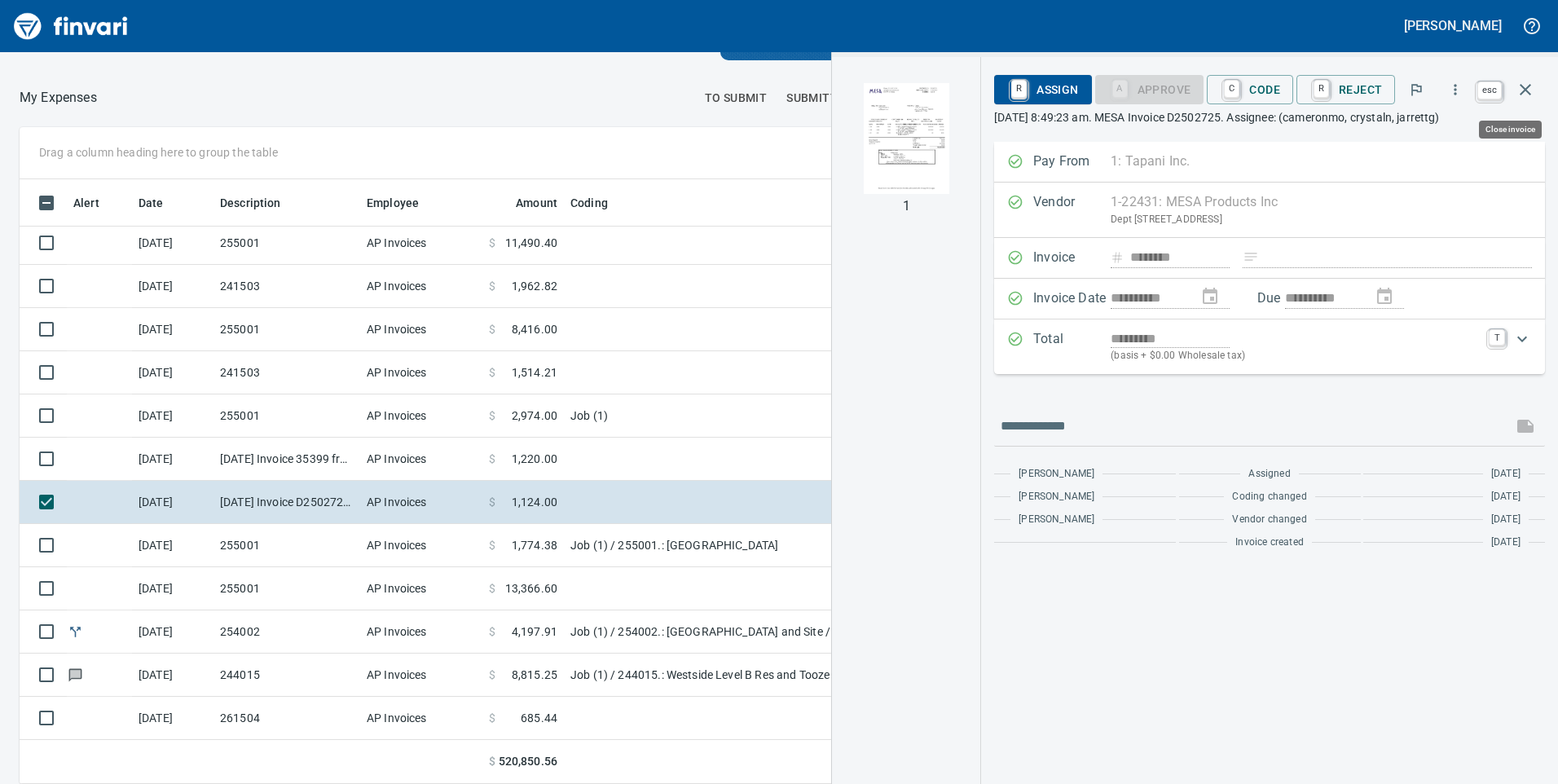
scroll to position [592, 1075]
click at [1526, 95] on icon "button" at bounding box center [1526, 90] width 20 height 20
